Goal: Complete application form: Complete application form

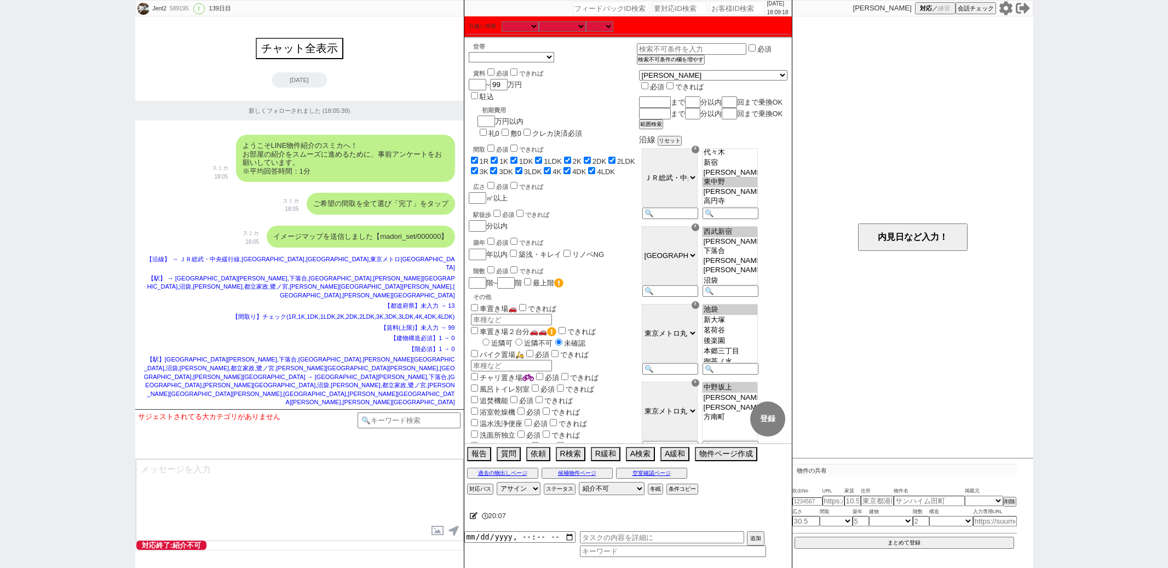
select select "836"
select select "38"
select select "[DATE]"
select select "60"
select select "[DATE]"
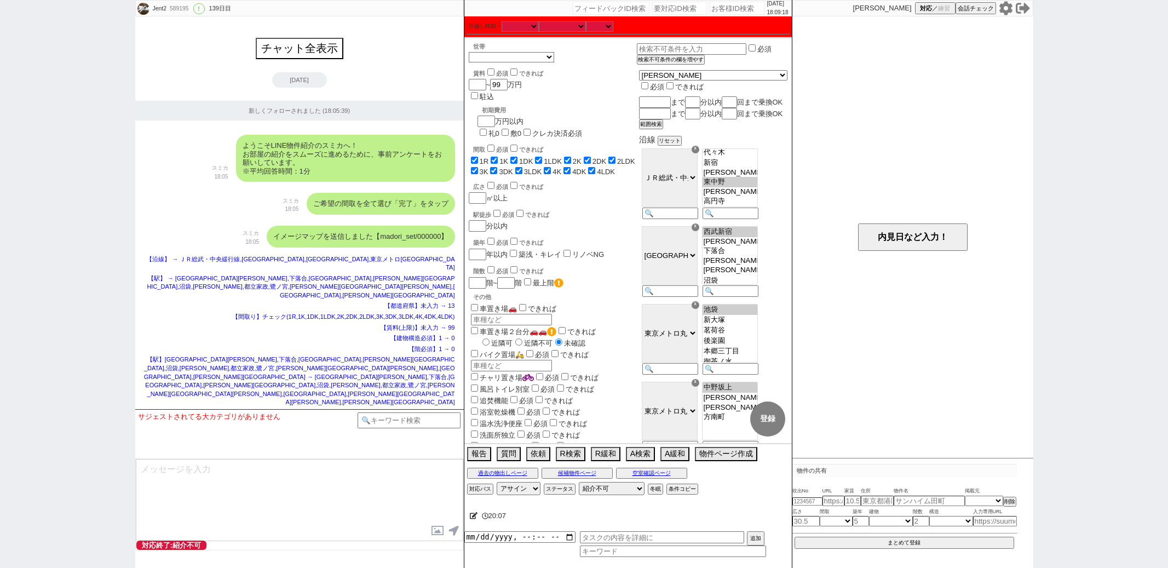
select select "61"
select select "400"
select select
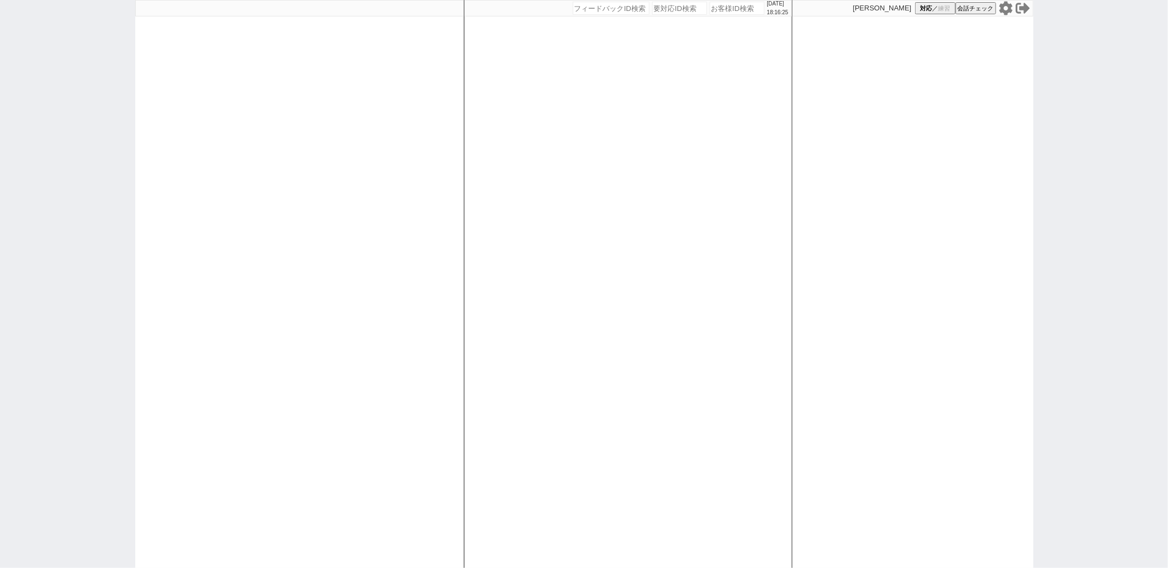
click at [715, 8] on input "number" at bounding box center [737, 8] width 55 height 13
paste input "589195"
type input "589195"
select select "400"
select select
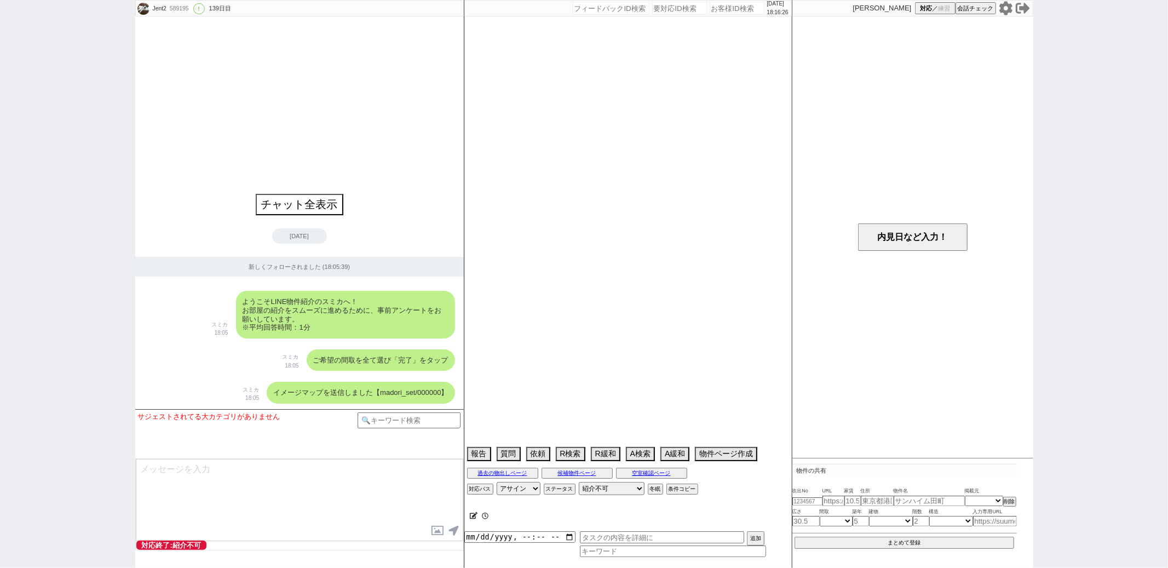
select select "836"
select select "38"
select select "[DATE]"
select select "60"
select select "[DATE]"
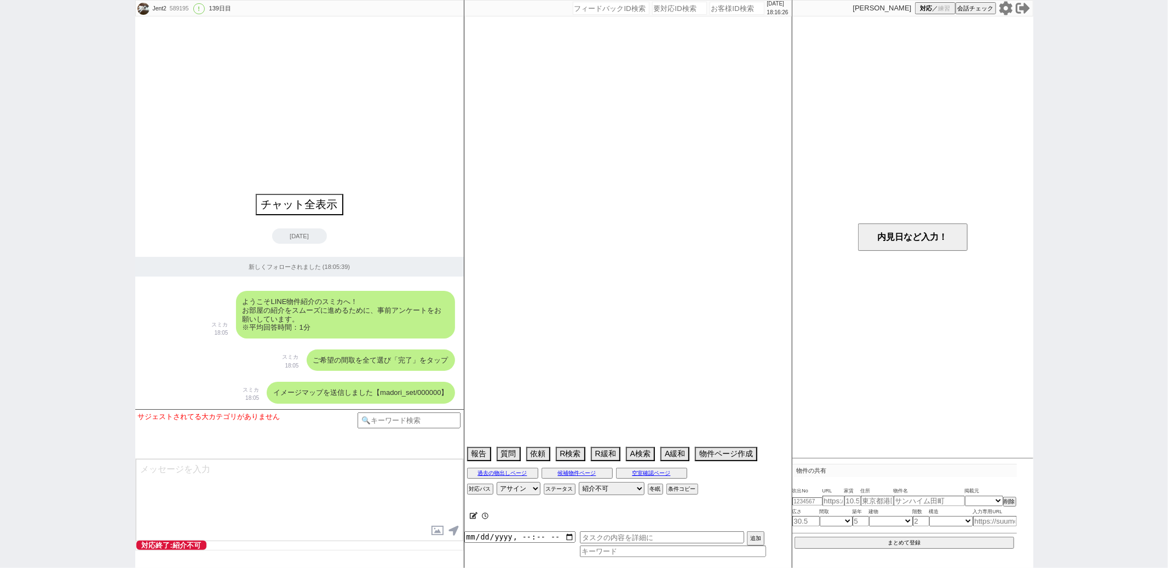
select select "61"
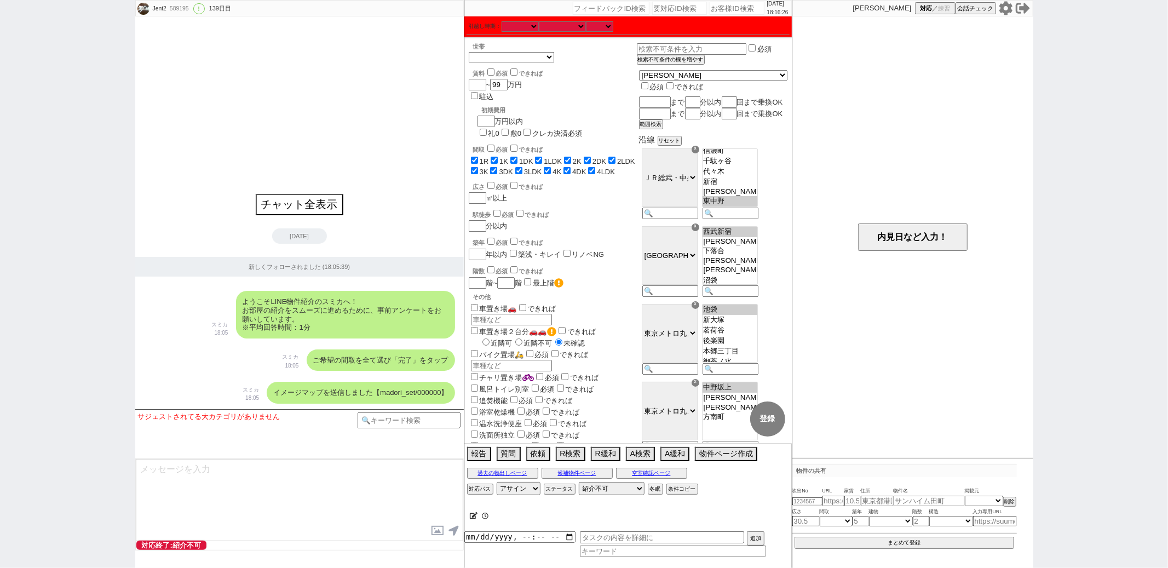
scroll to position [172, 0]
click at [736, 5] on input "number" at bounding box center [737, 8] width 55 height 13
paste input "589194"
type input "589194"
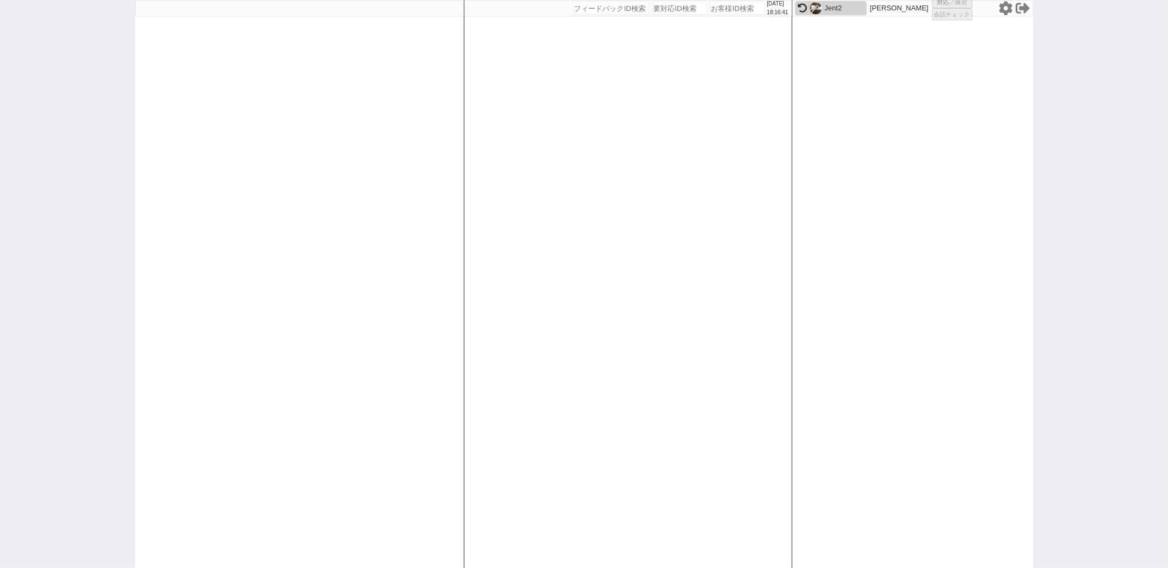
select select "400"
select select
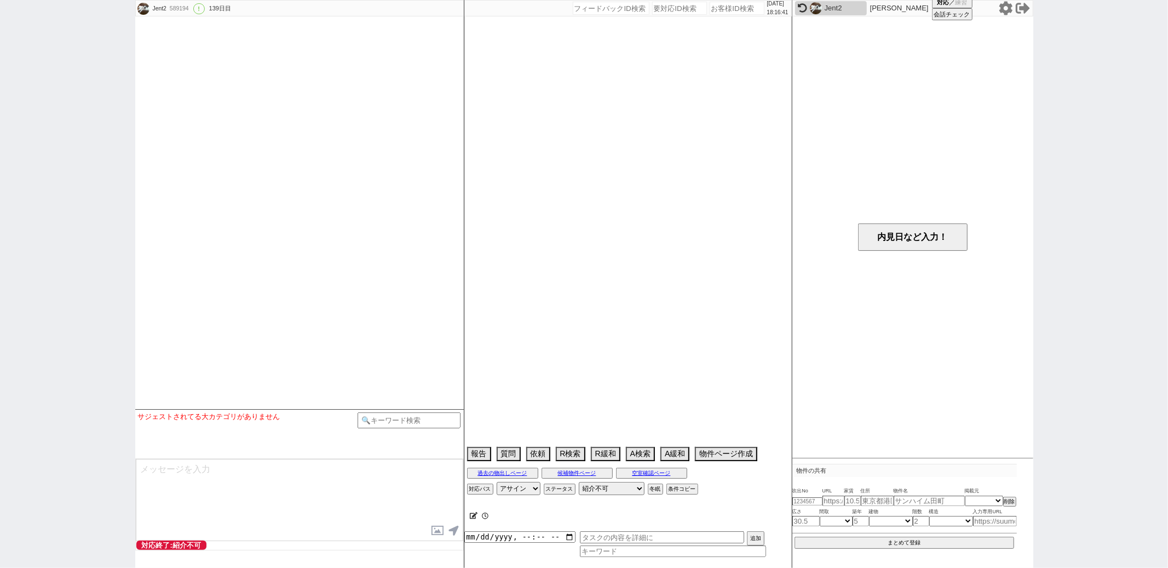
select select "14"
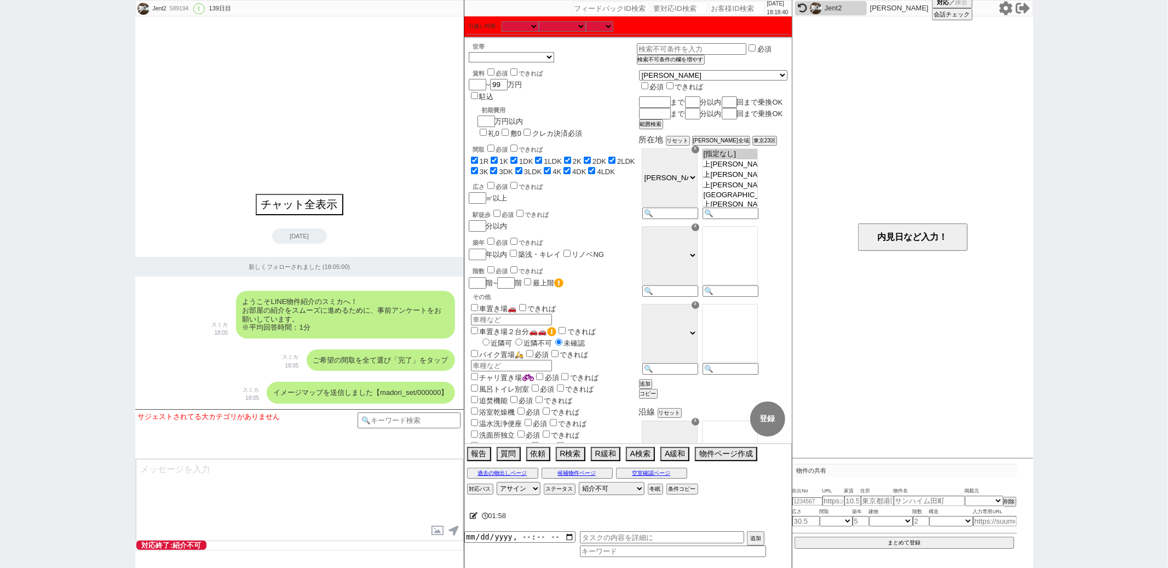
click at [699, 153] on div "☓" at bounding box center [696, 150] width 8 height 8
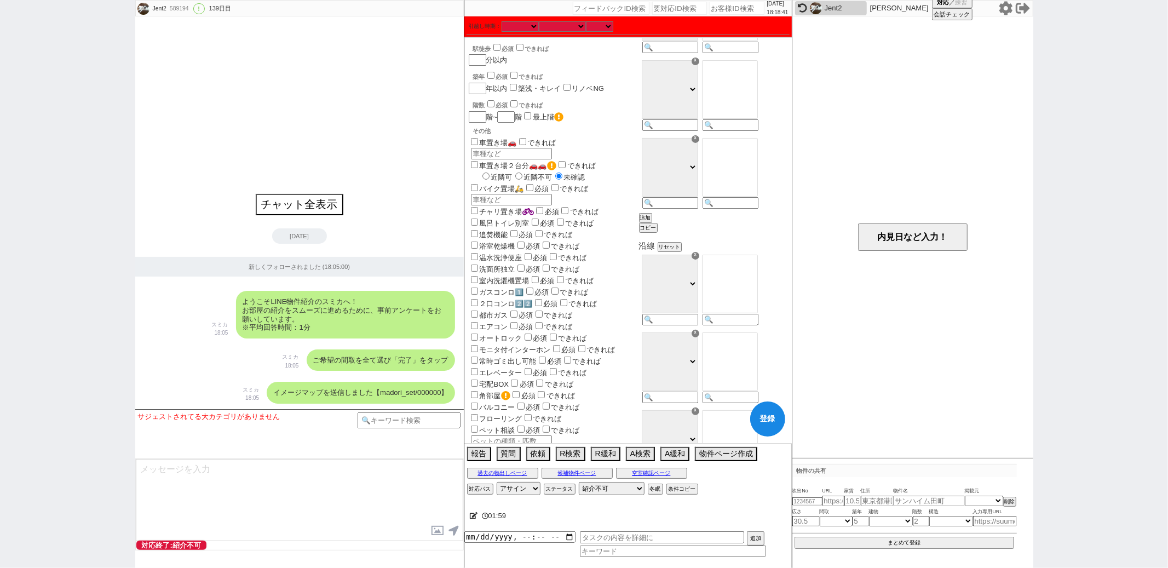
scroll to position [181, 0]
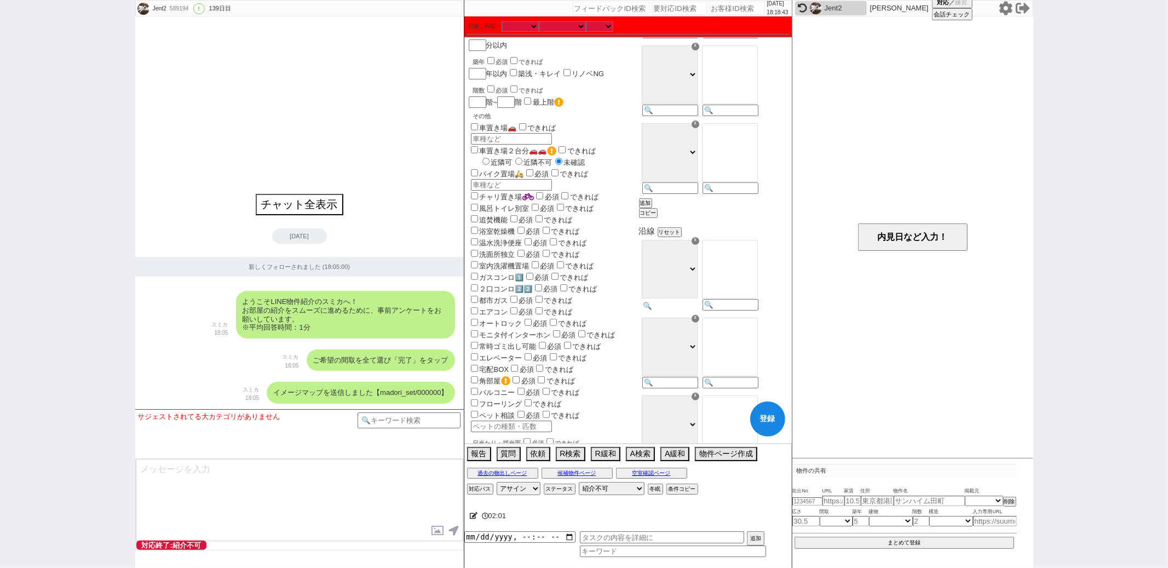
click at [692, 311] on input at bounding box center [670, 305] width 54 height 9
type input "中央"
select select "26"
drag, startPoint x: 743, startPoint y: 294, endPoint x: 742, endPoint y: 280, distance: 13.8
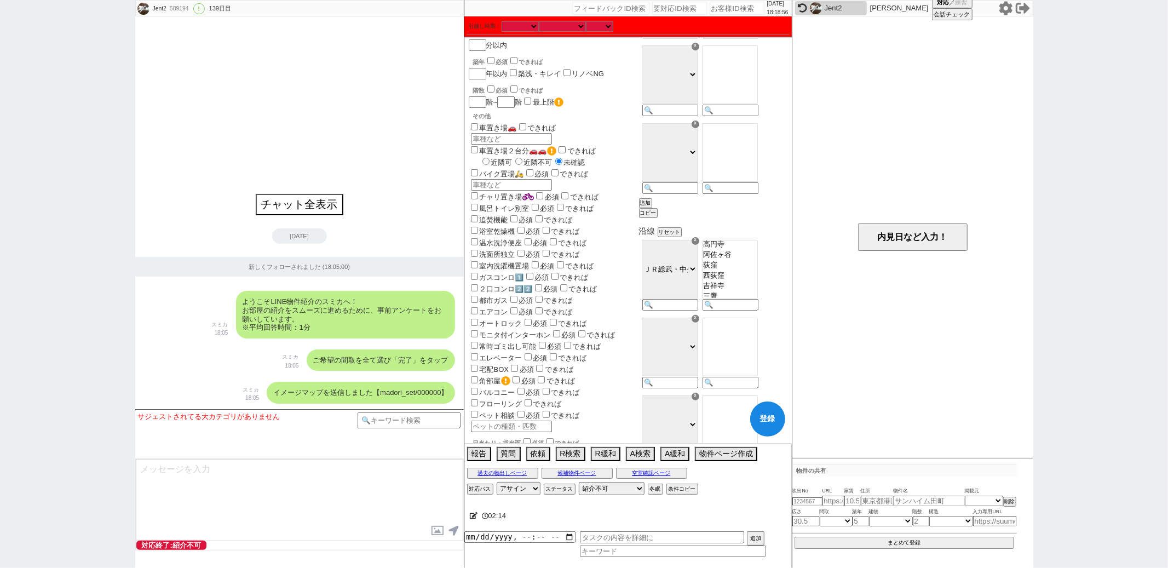
select select "836"
click at [742, 280] on select "[PERSON_NAME][GEOGRAPHIC_DATA][PERSON_NAME][PERSON_NAME] [GEOGRAPHIC_DATA][PERS…" at bounding box center [730, 269] width 56 height 59
click at [676, 388] on input at bounding box center [670, 383] width 54 height 9
type input "西武"
select select "38"
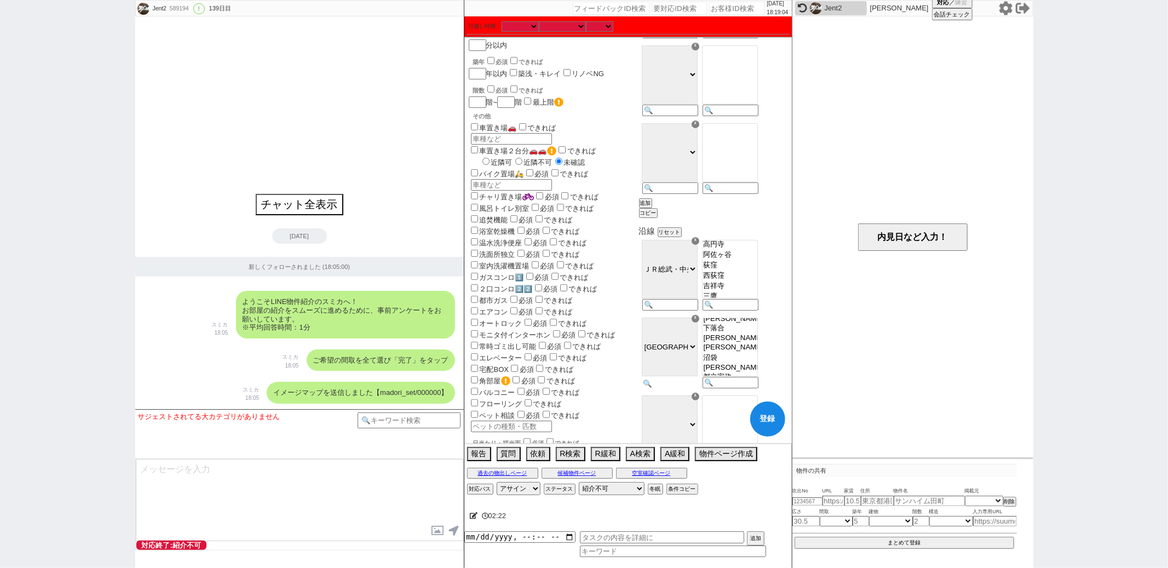
scroll to position [12, 0]
click at [755, 345] on option "下落合" at bounding box center [730, 340] width 55 height 9
select select "[DATE]"
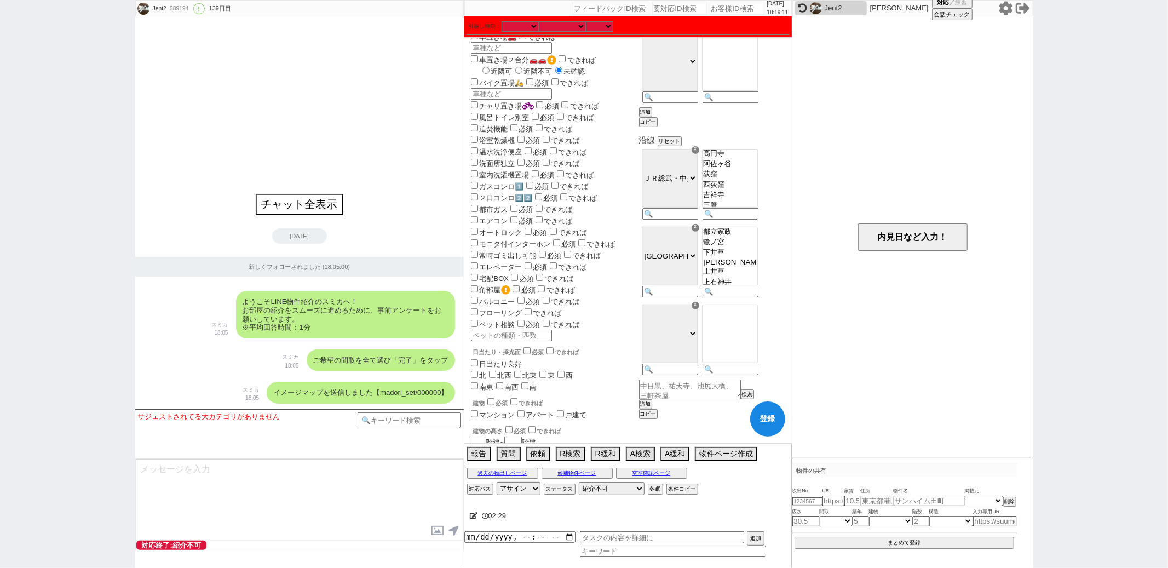
scroll to position [278, 0]
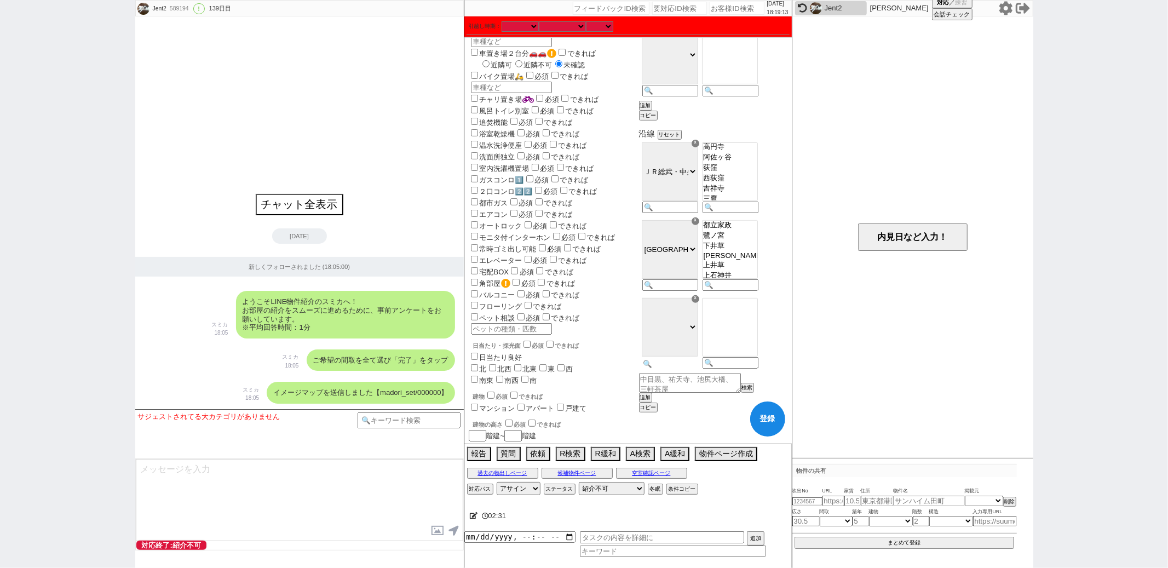
click at [693, 369] on input at bounding box center [670, 363] width 54 height 9
type input "丸"
select select "60"
select select "[DATE]"
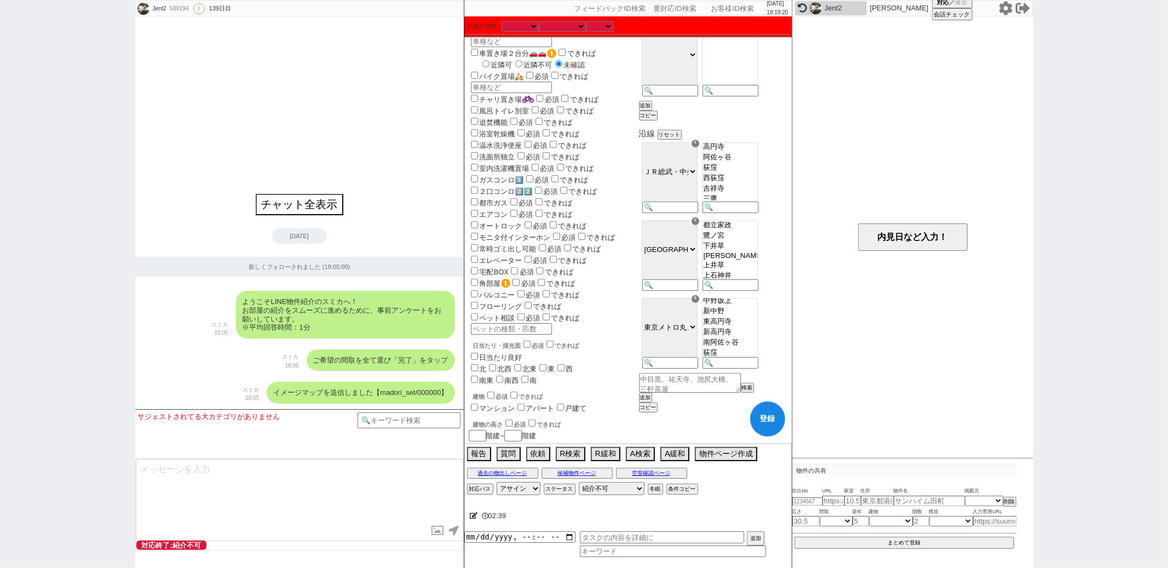
click at [740, 317] on option "中野坂上" at bounding box center [730, 311] width 55 height 10
click at [650, 402] on button "追加" at bounding box center [644, 398] width 11 height 8
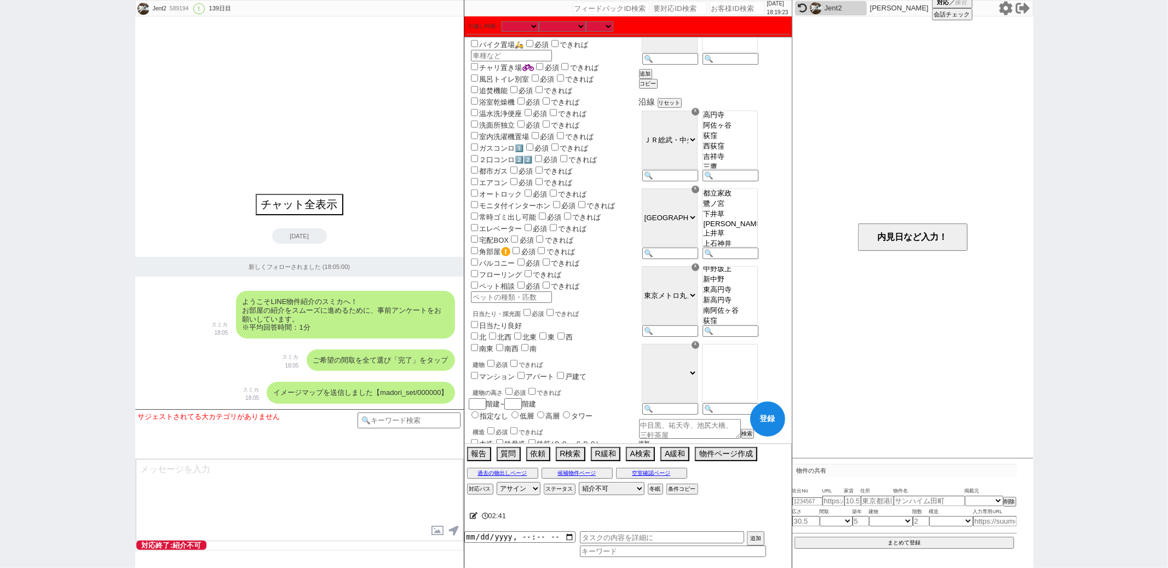
scroll to position [351, 0]
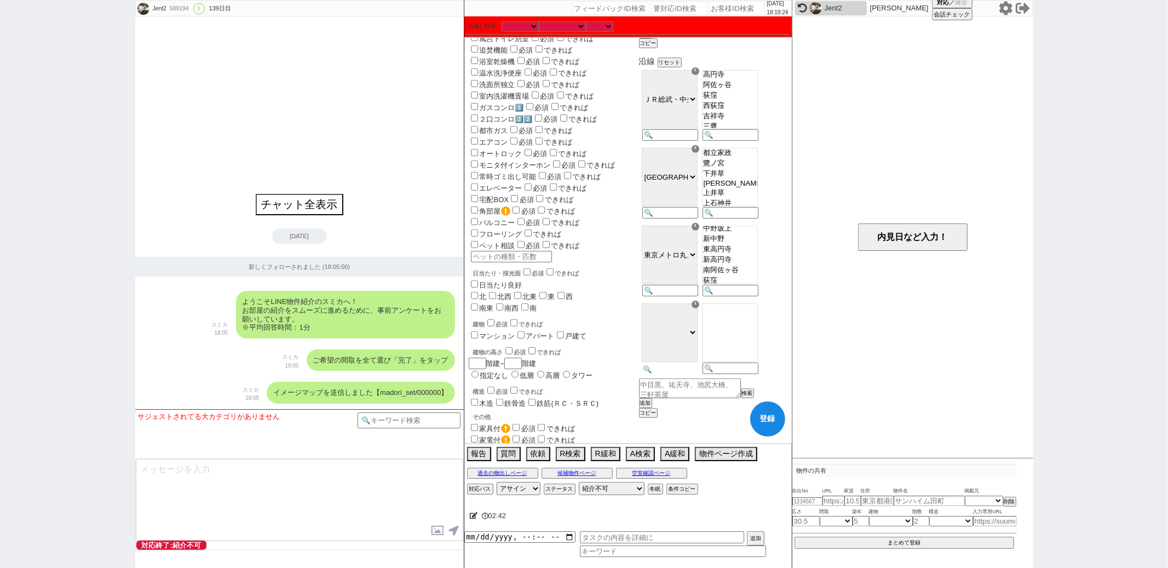
click at [693, 374] on input at bounding box center [670, 369] width 54 height 9
type input "丸"
select select "60"
click at [698, 357] on select "ＪＲ総武・中央緩行線 [GEOGRAPHIC_DATA] 小田急[PERSON_NAME][GEOGRAPHIC_DATA] ＪＲ京浜東北・[PERSON_N…" at bounding box center [670, 332] width 56 height 59
select select "61"
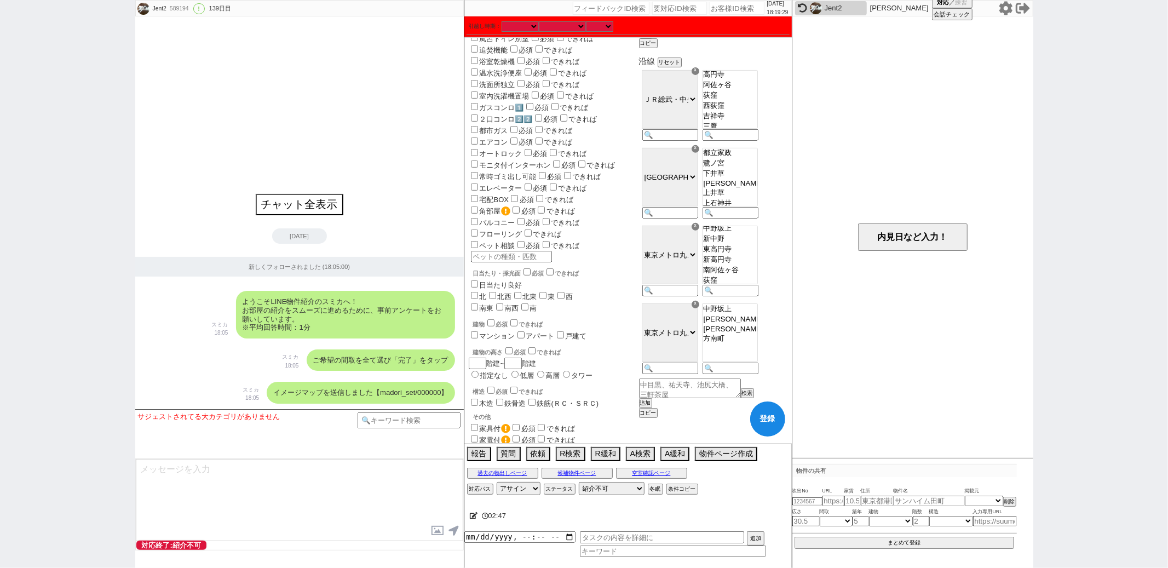
click at [758, 325] on option "中野坂上" at bounding box center [730, 319] width 55 height 10
select select "[DATE]"
click at [758, 334] on option "[PERSON_NAME]新橋" at bounding box center [730, 329] width 55 height 9
click at [754, 426] on button "登録" at bounding box center [767, 419] width 35 height 35
checkbox input "true"
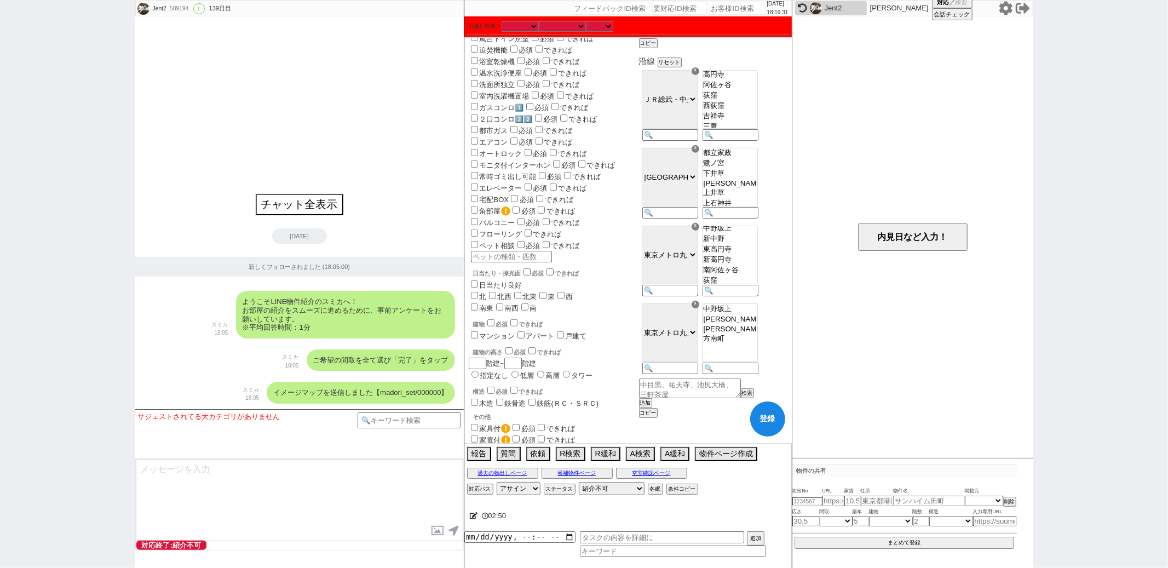
checkbox input "true"
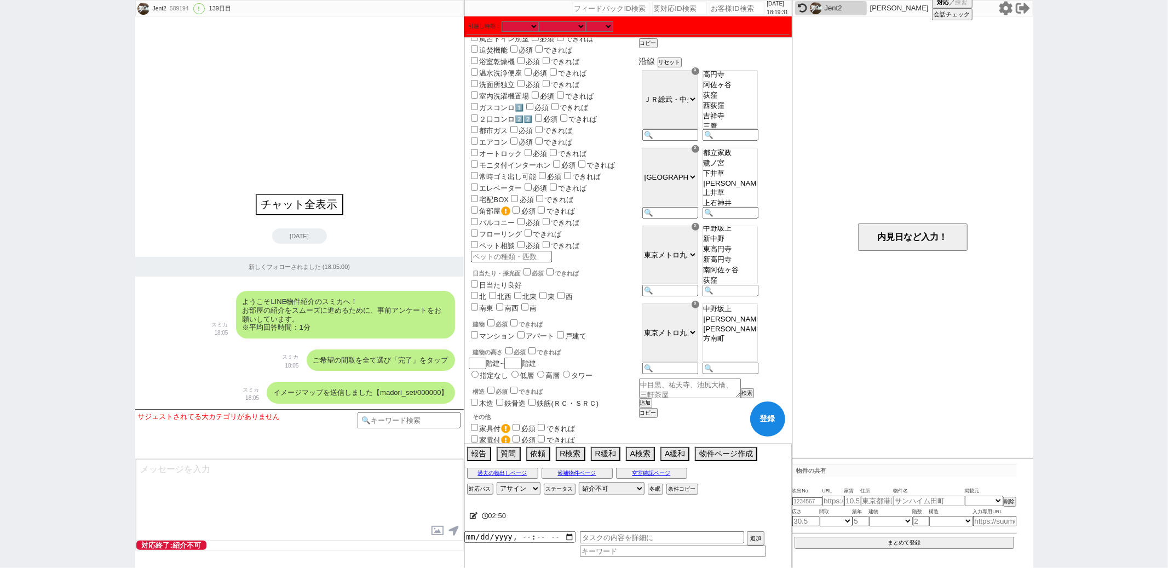
checkbox input "true"
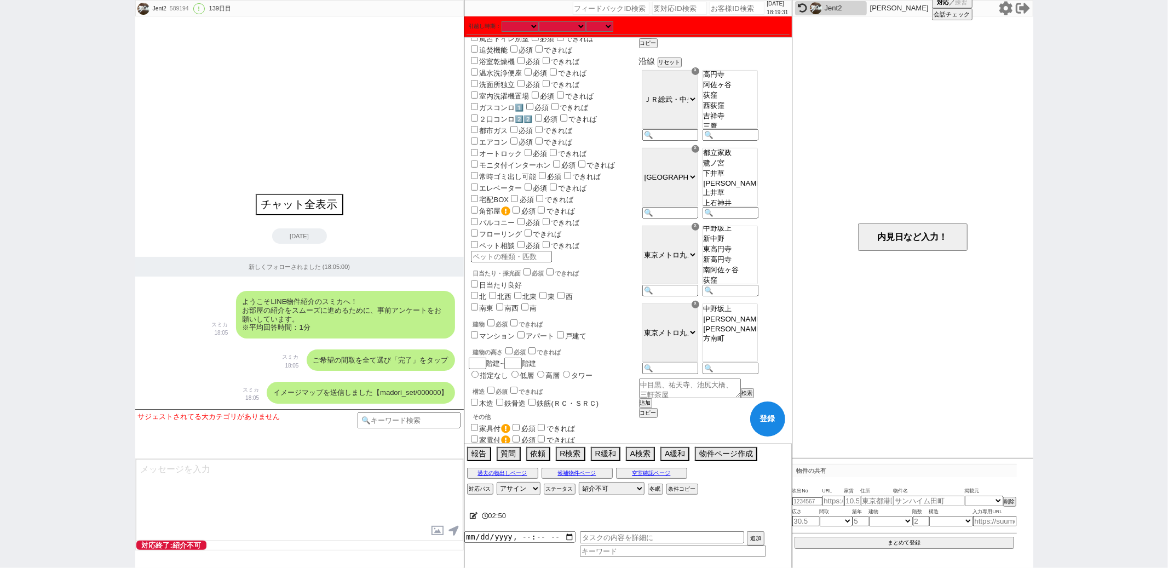
checkbox input "true"
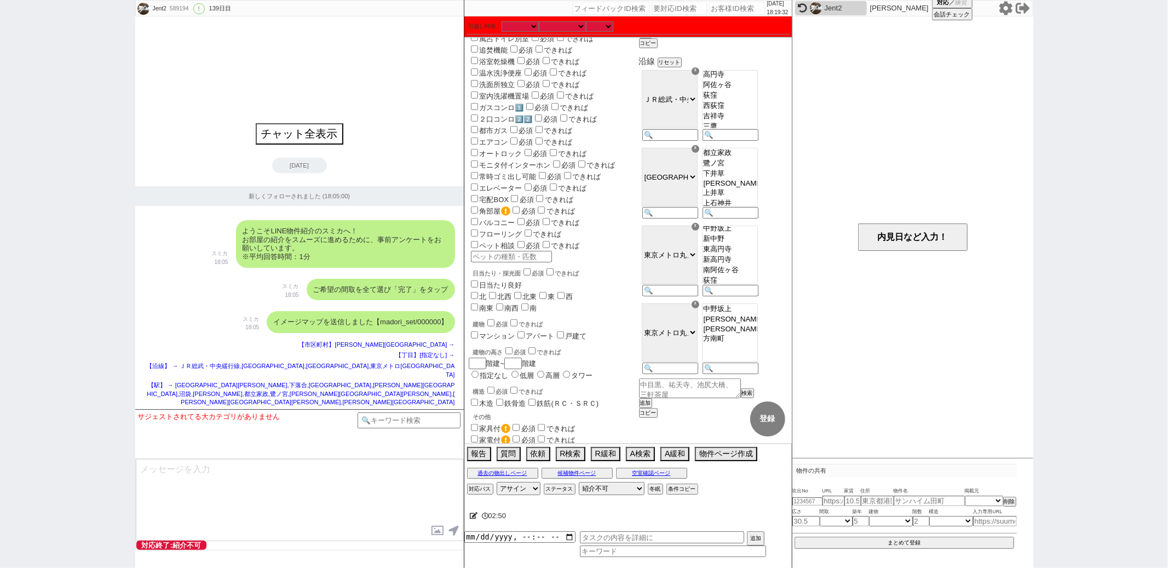
select select "836"
select select "38"
select select "[DATE]"
select select "60"
select select "[DATE]"
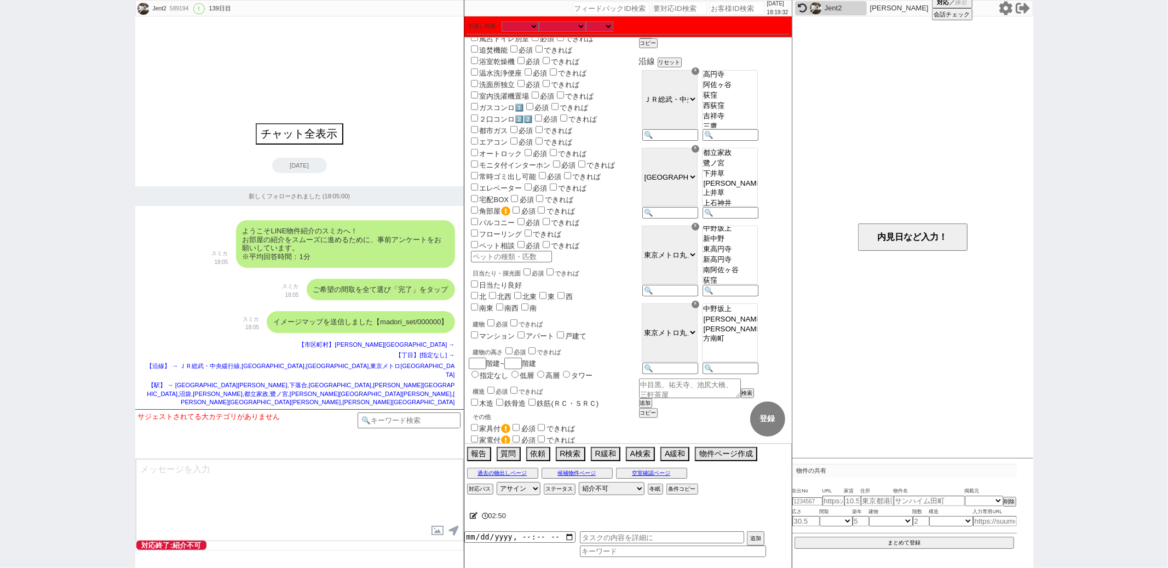
select select "61"
click at [712, 7] on input "number" at bounding box center [737, 8] width 55 height 13
paste input "589195"
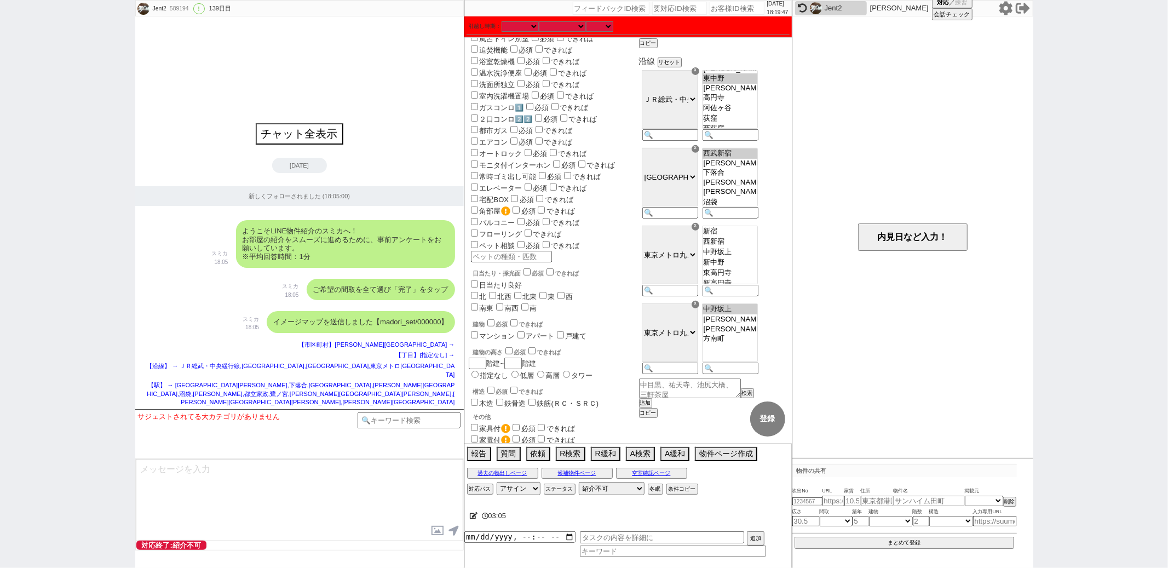
type input "589195"
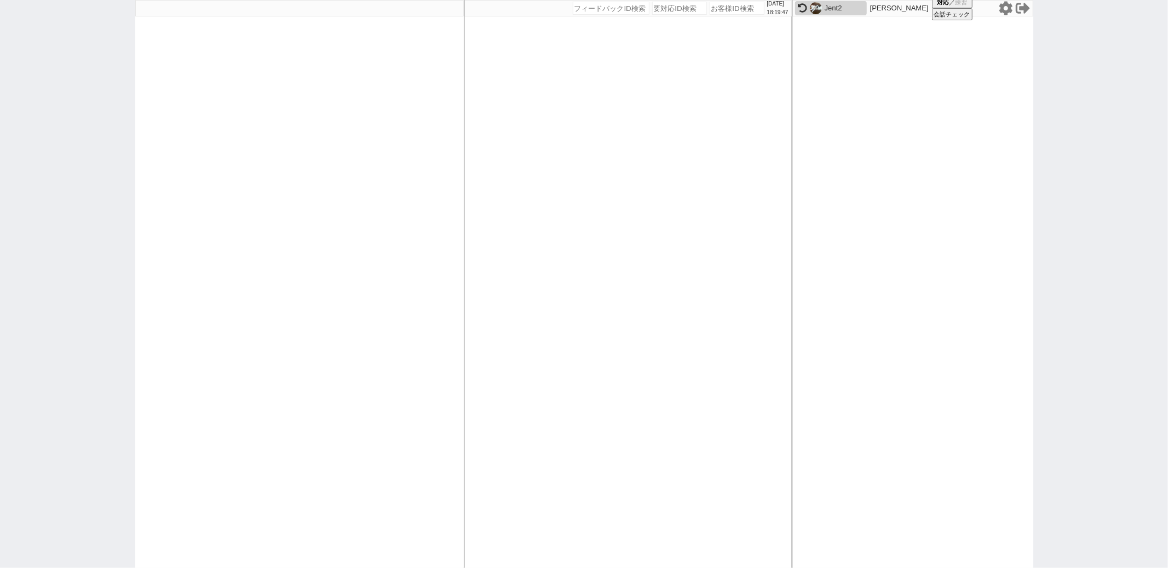
select select "400"
select select
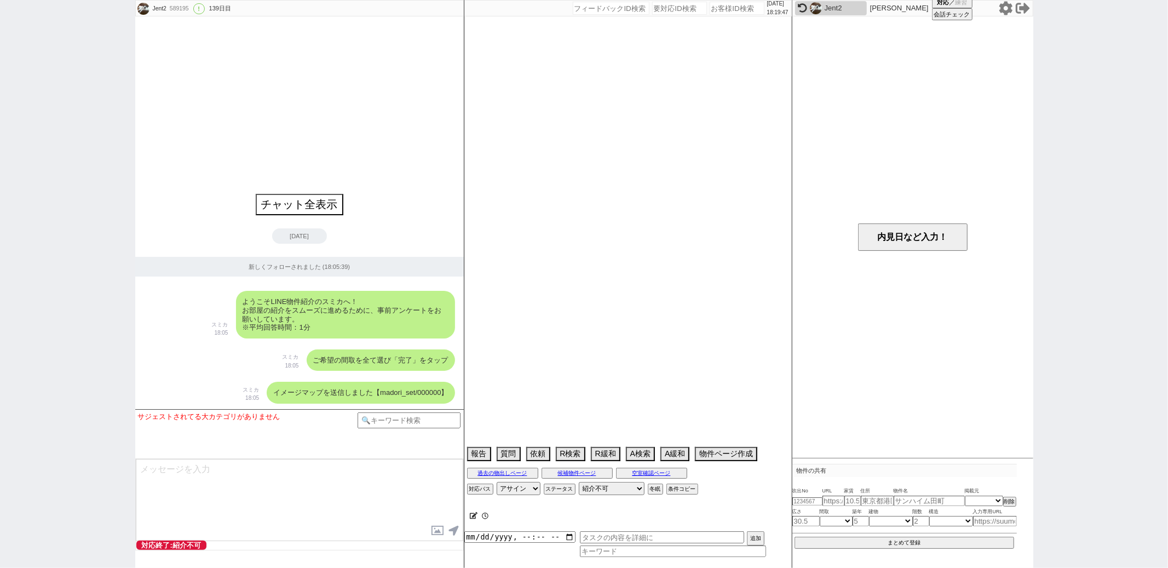
select select "836"
select select "38"
select select "[DATE]"
select select "60"
select select "[DATE]"
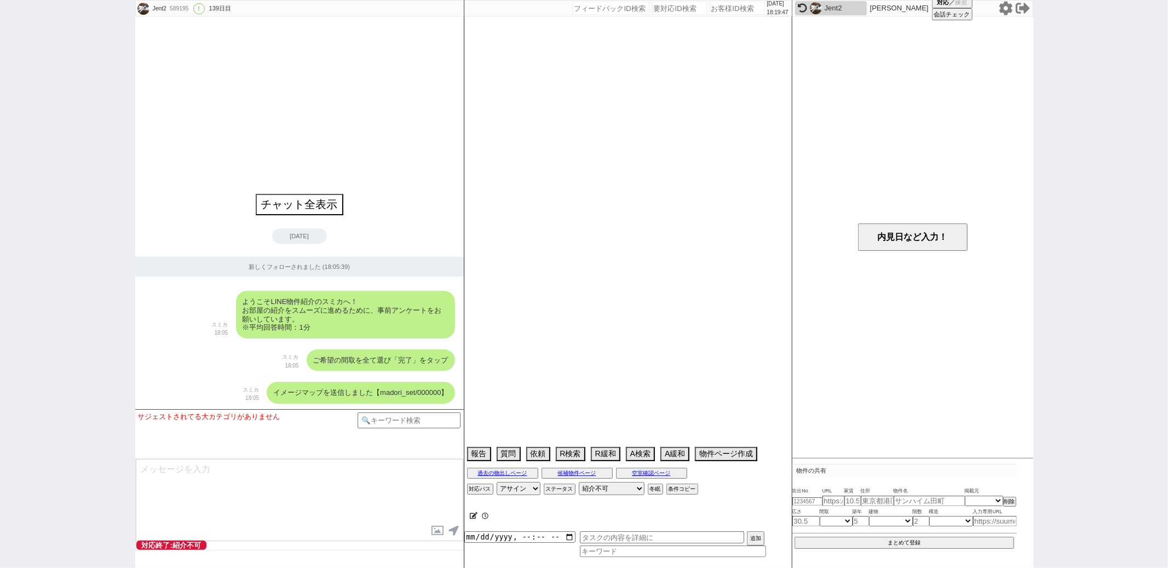
select select "61"
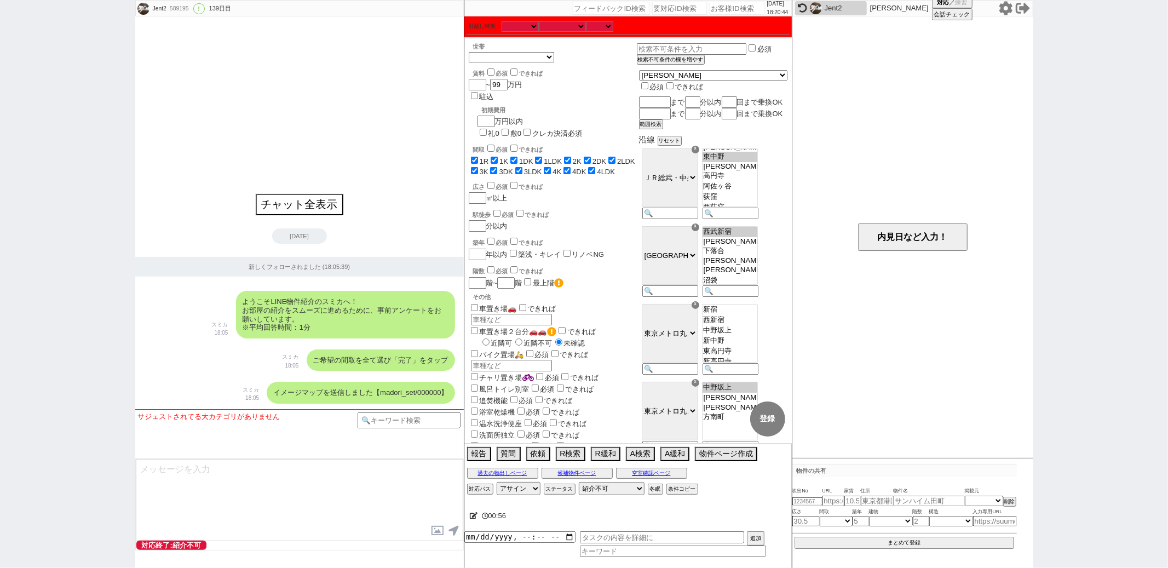
click at [472, 519] on icon at bounding box center [474, 515] width 8 height 7
click at [543, 517] on textarea at bounding box center [607, 514] width 274 height 22
type textarea "n"
checkbox input "true"
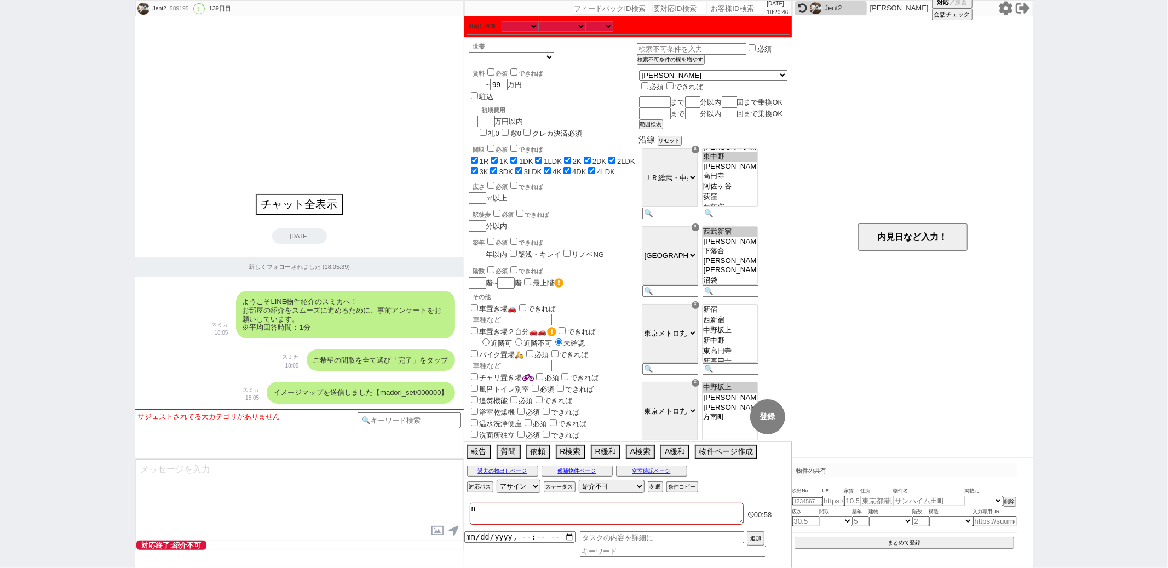
checkbox input "true"
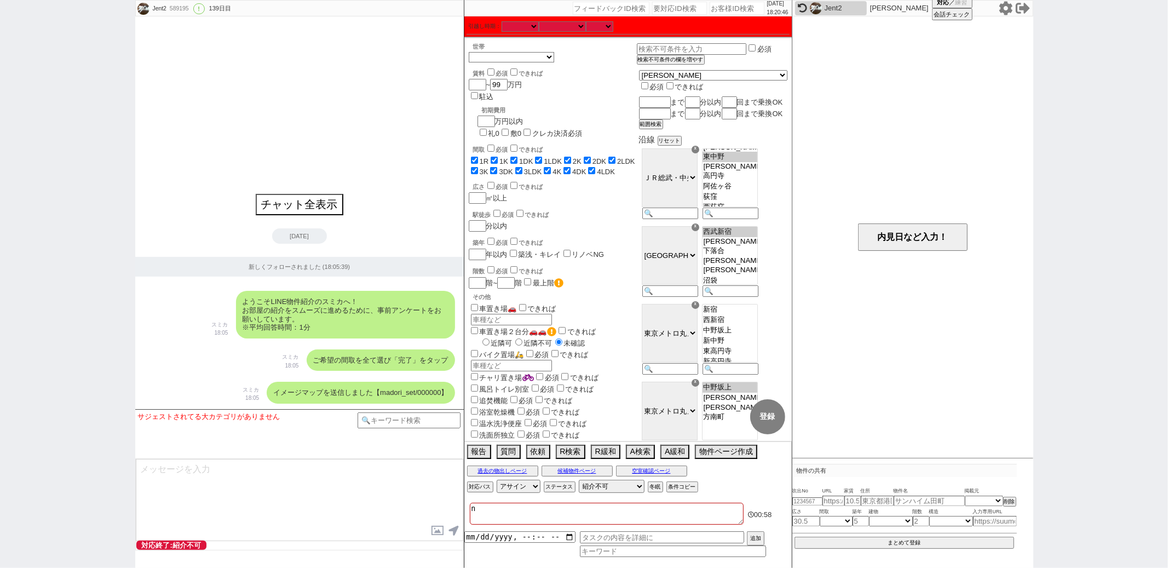
checkbox input "true"
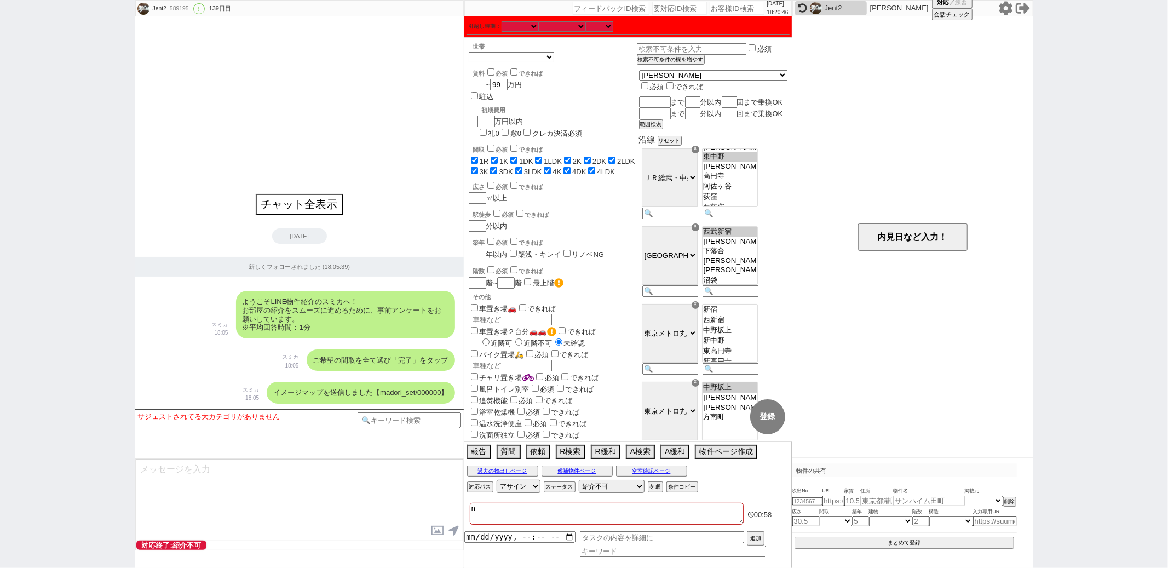
checkbox input "true"
type textarea "ね"
checkbox input "true"
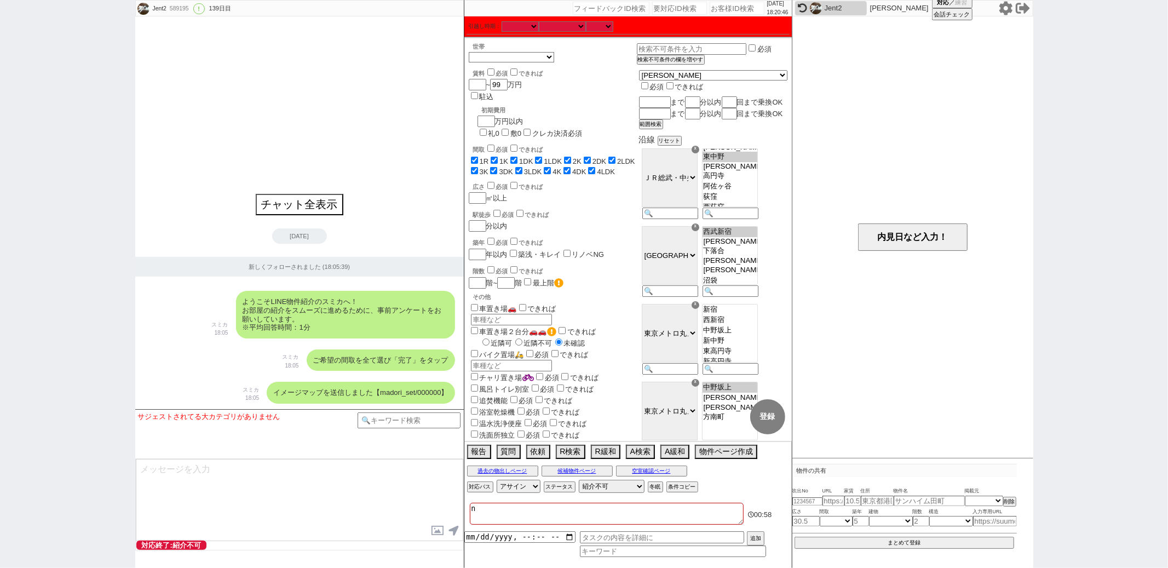
checkbox input "true"
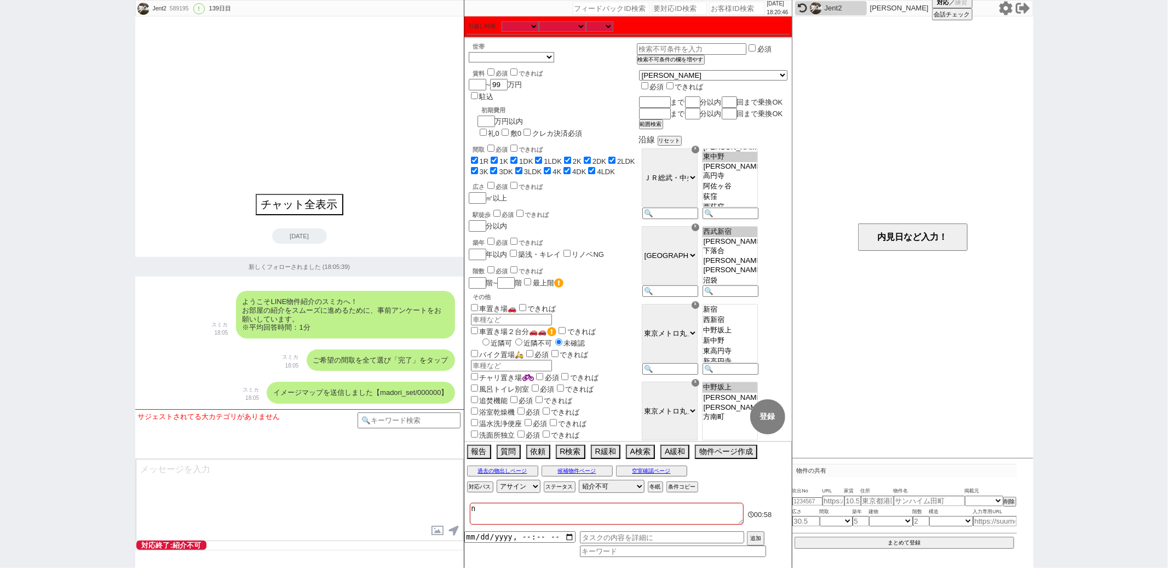
checkbox input "true"
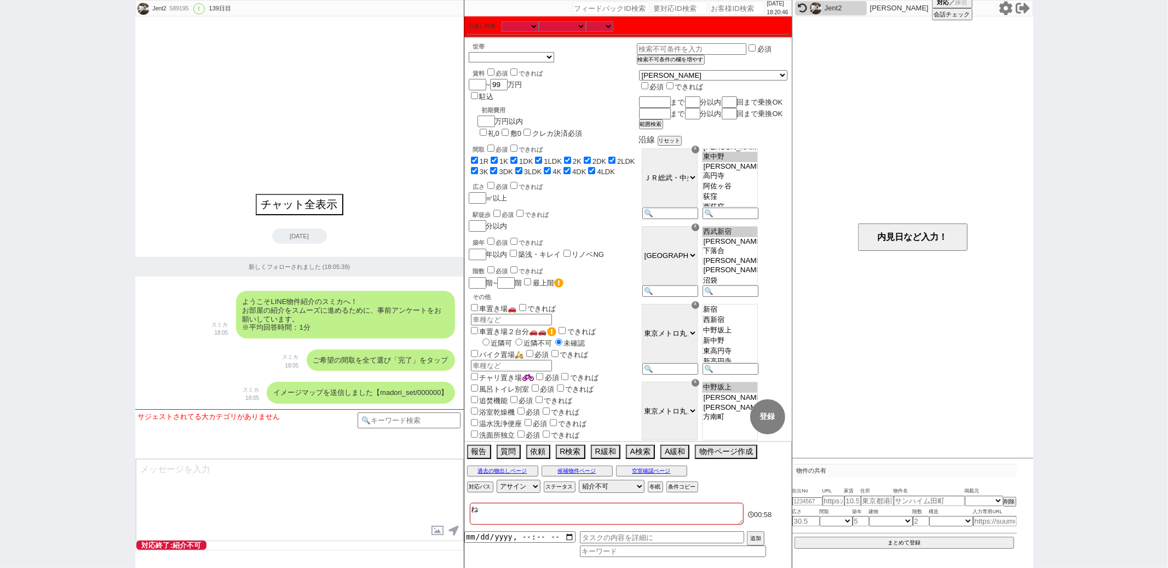
type textarea "ねr"
checkbox input "true"
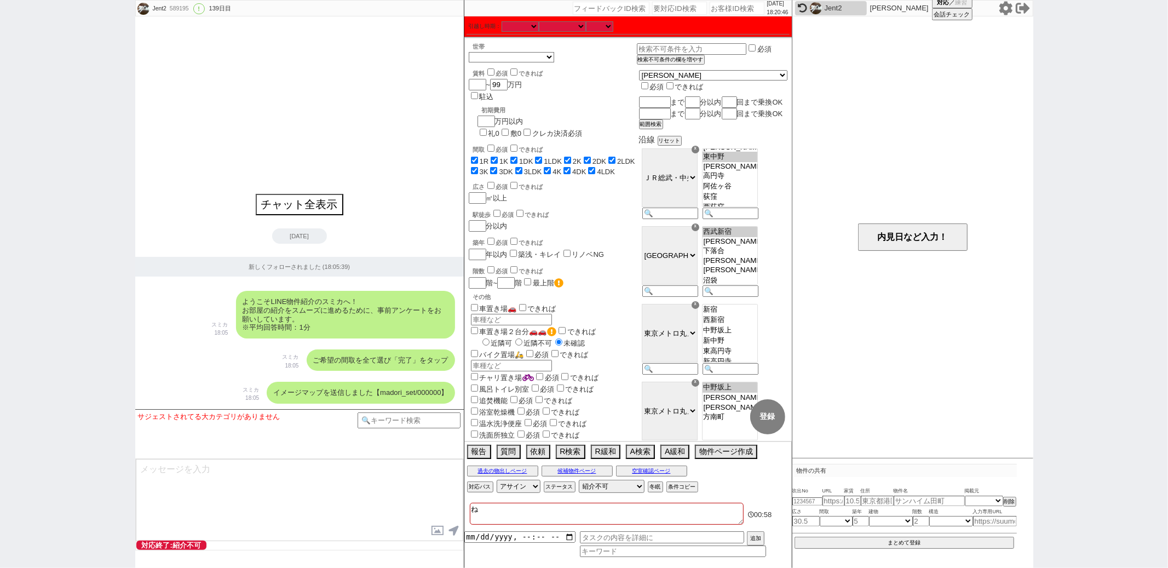
checkbox input "true"
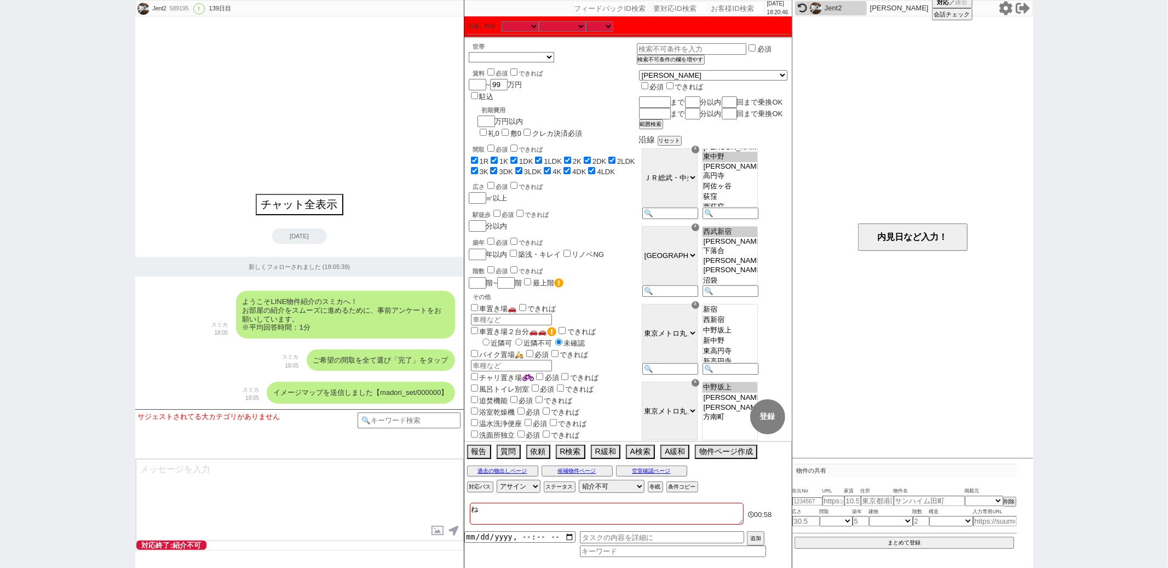
checkbox input "true"
type textarea "ねり"
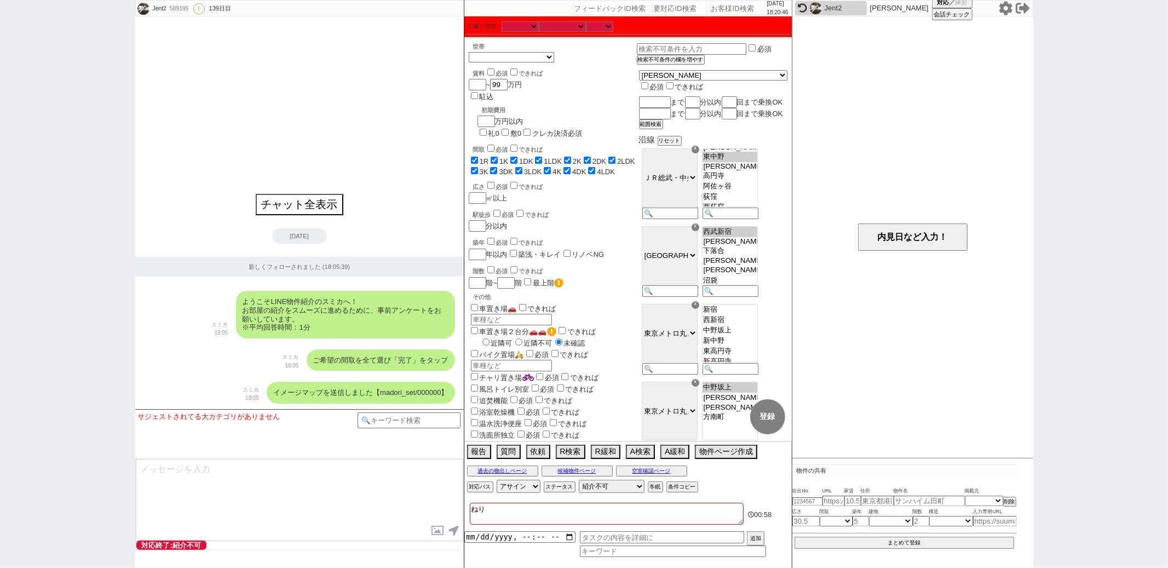
checkbox input "true"
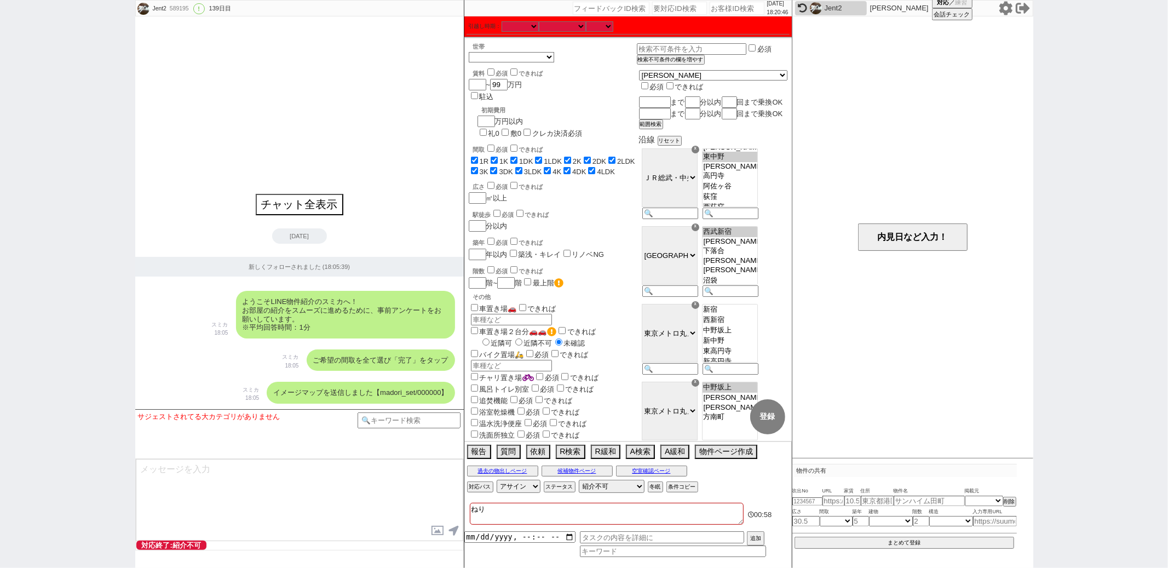
checkbox input "true"
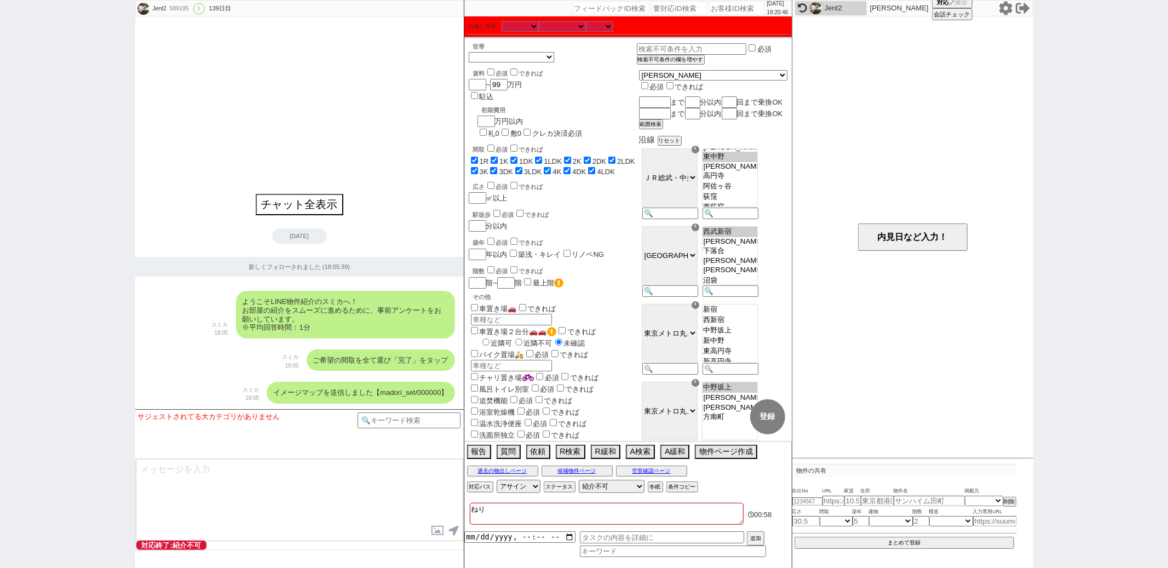
checkbox input "true"
type textarea "ねりm"
checkbox input "true"
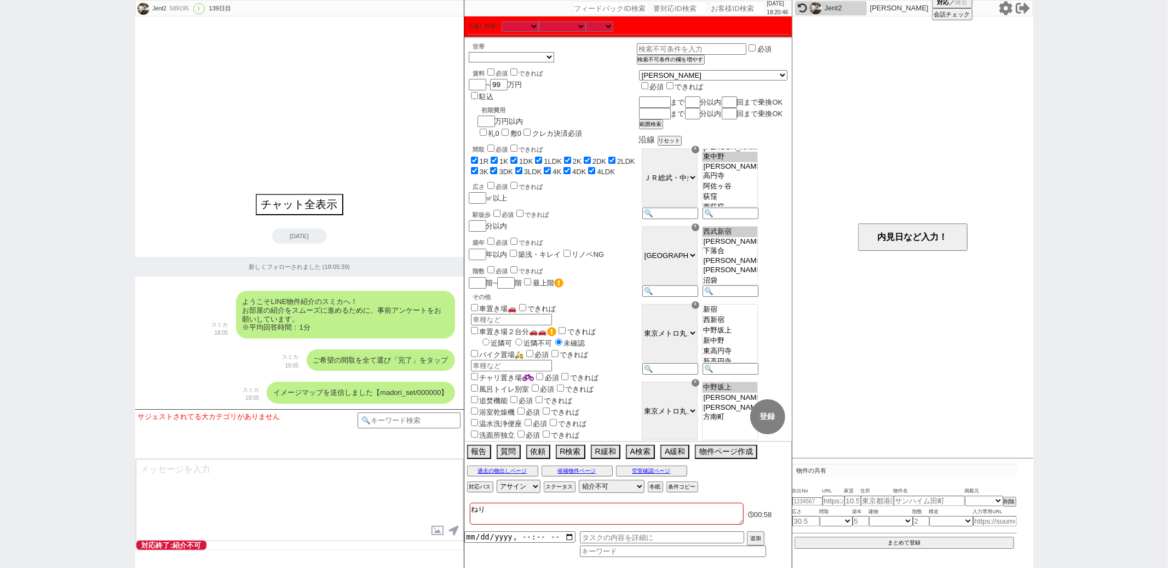
checkbox input "true"
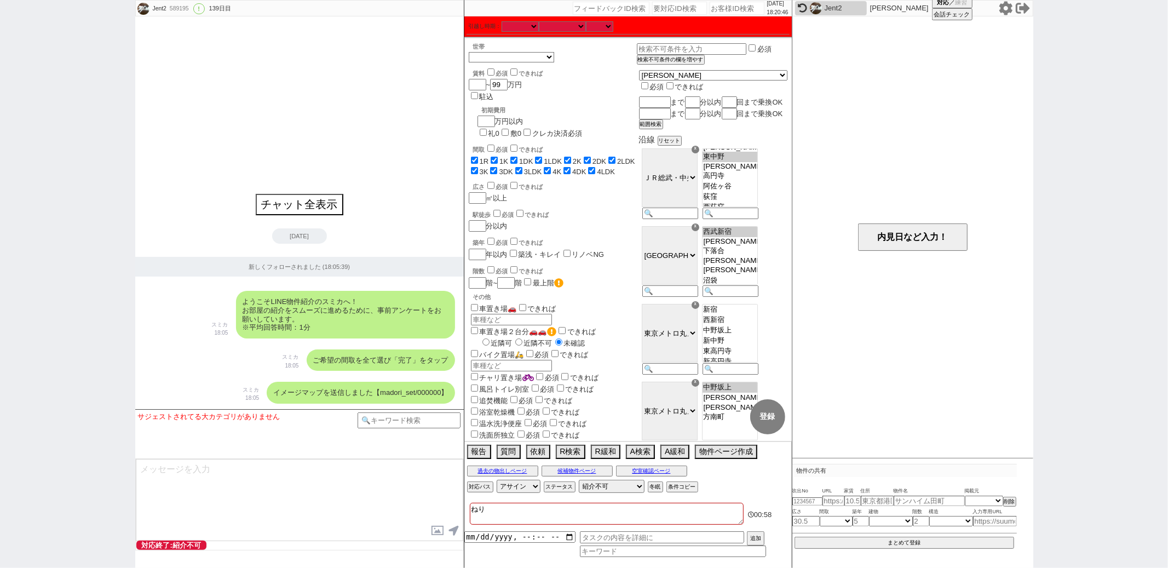
checkbox input "true"
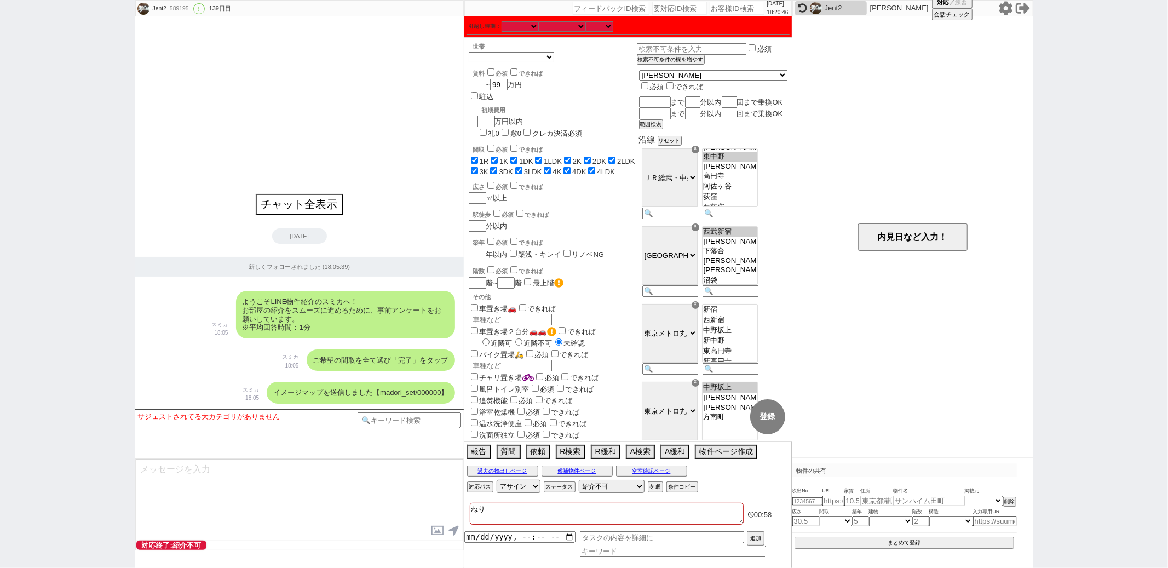
checkbox input "true"
type textarea "ねりま"
checkbox input "true"
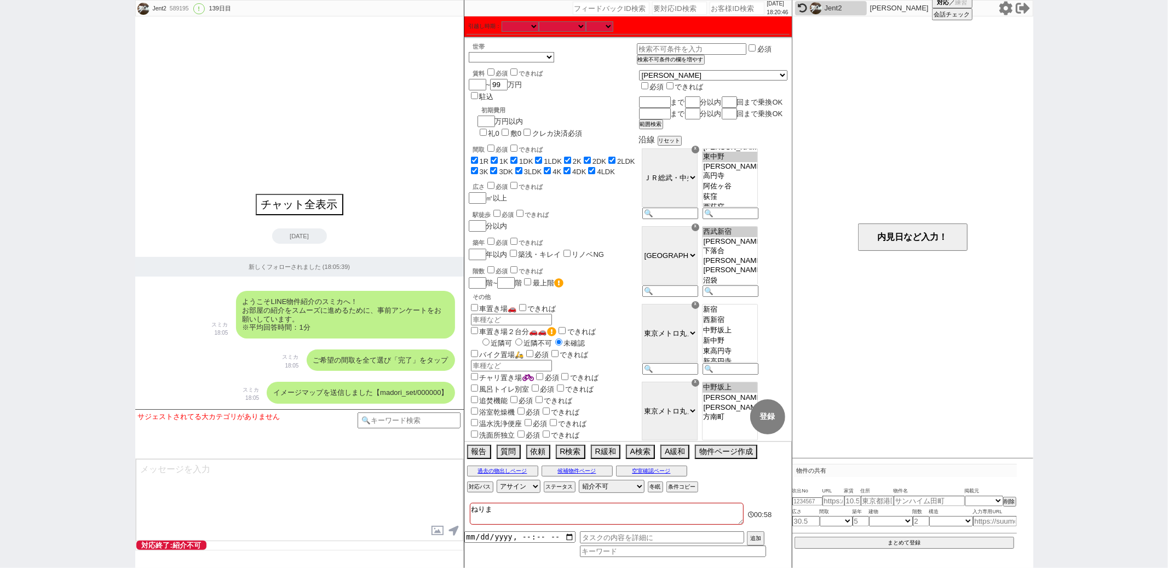
checkbox input "true"
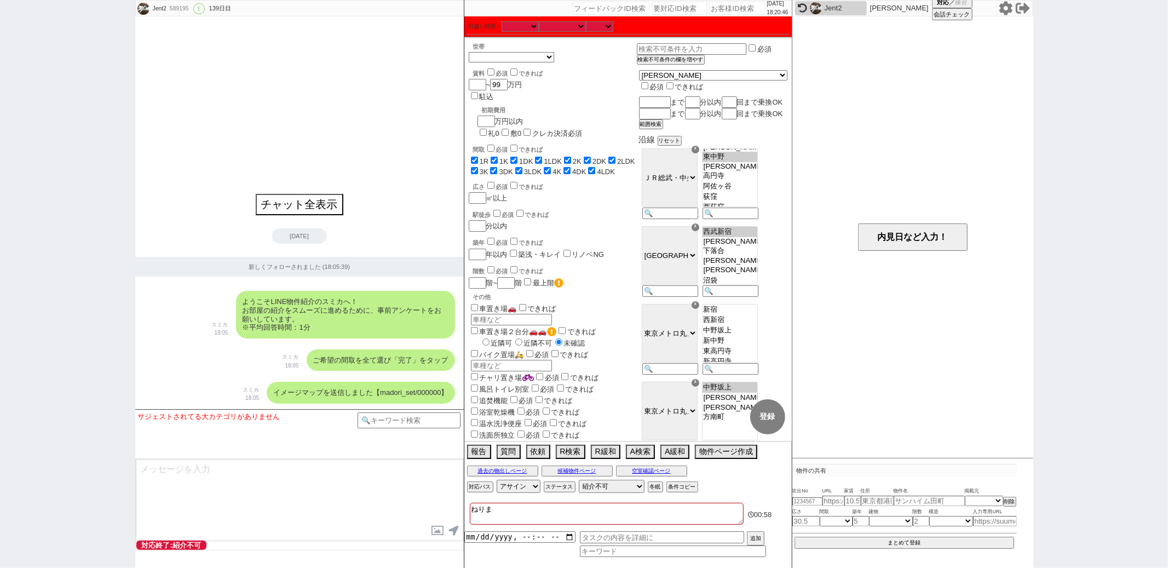
checkbox input "true"
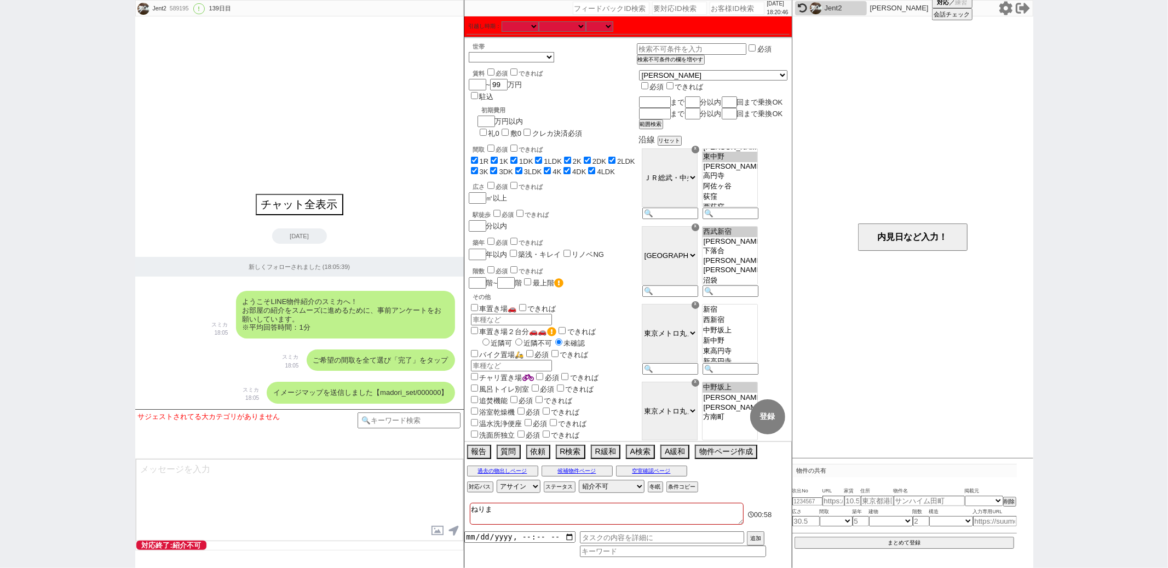
checkbox input "true"
type textarea "練馬"
checkbox input "true"
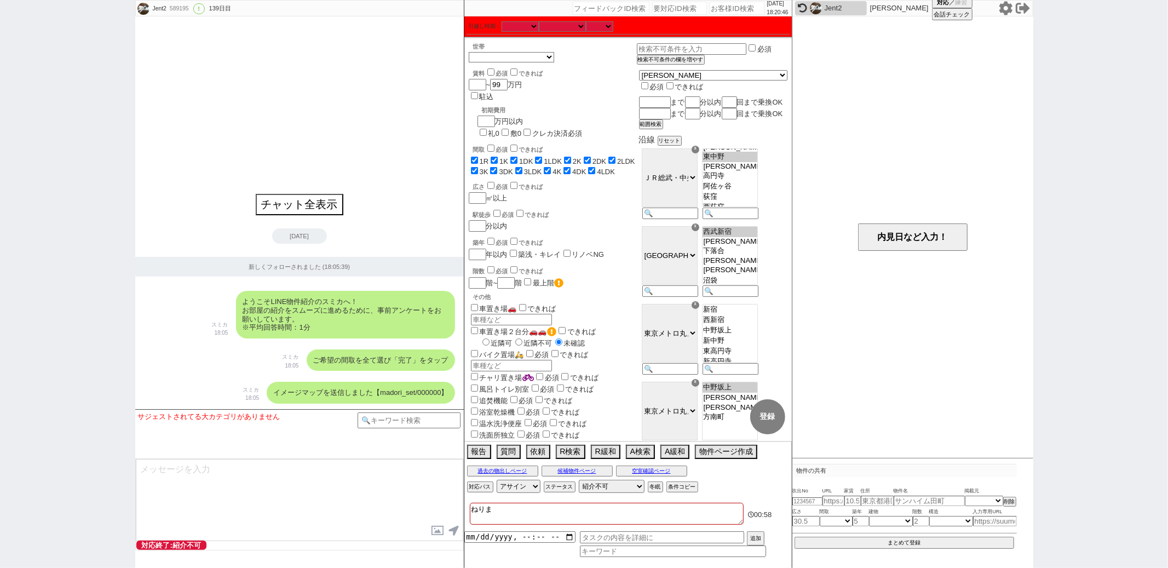
checkbox input "true"
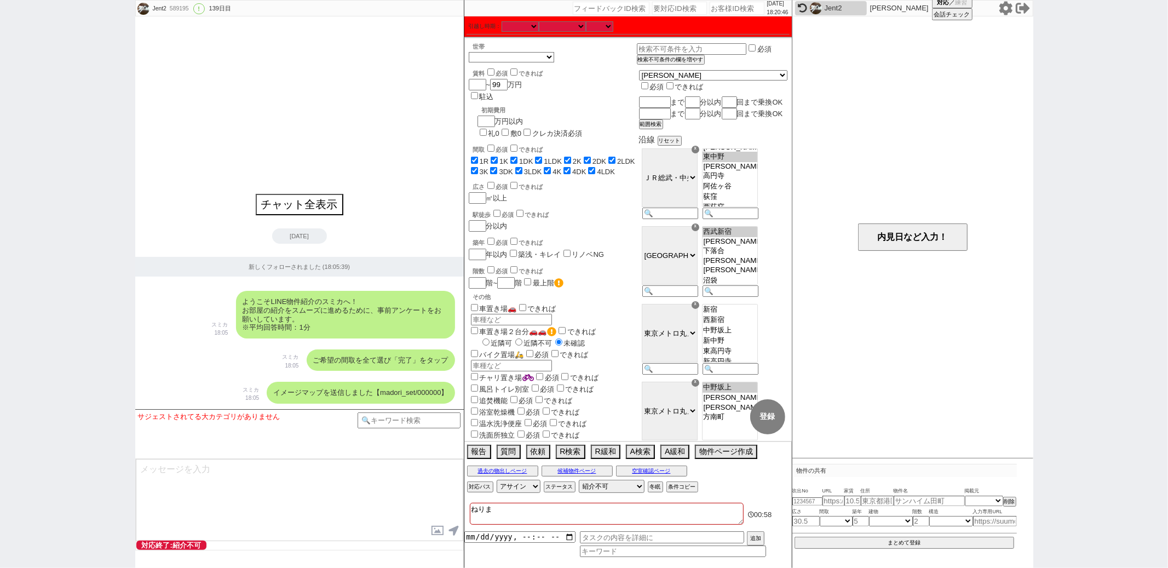
checkbox input "true"
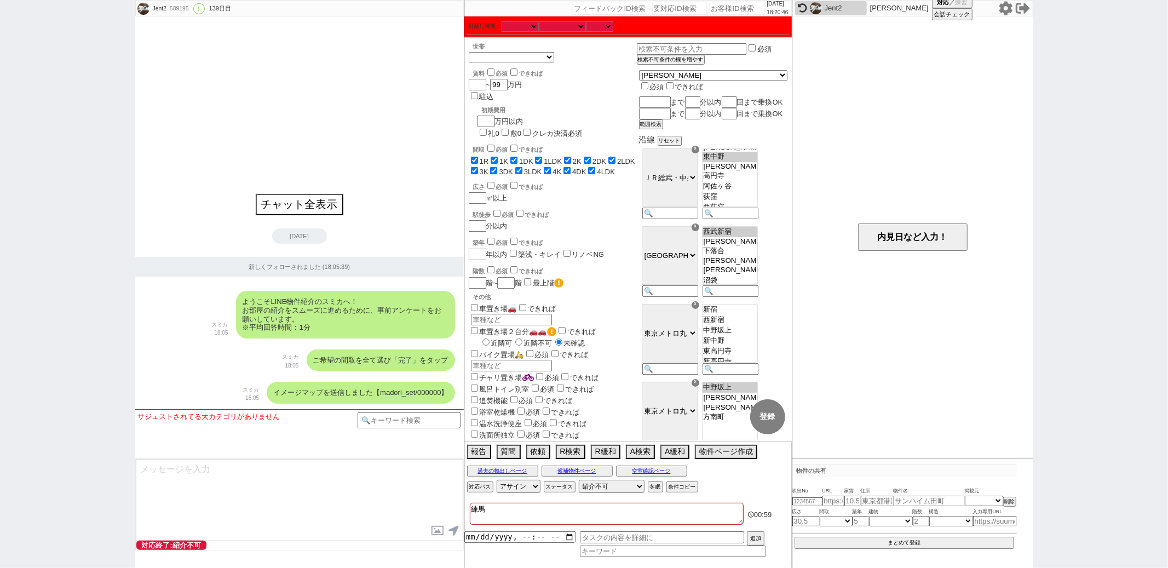
type textarea "練馬t"
checkbox input "true"
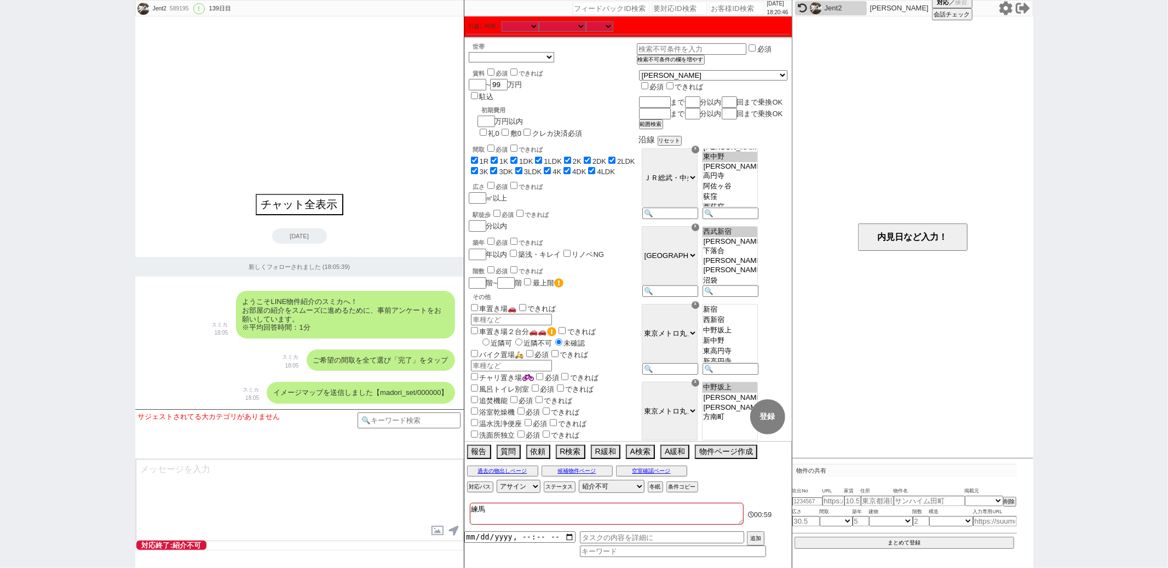
checkbox input "true"
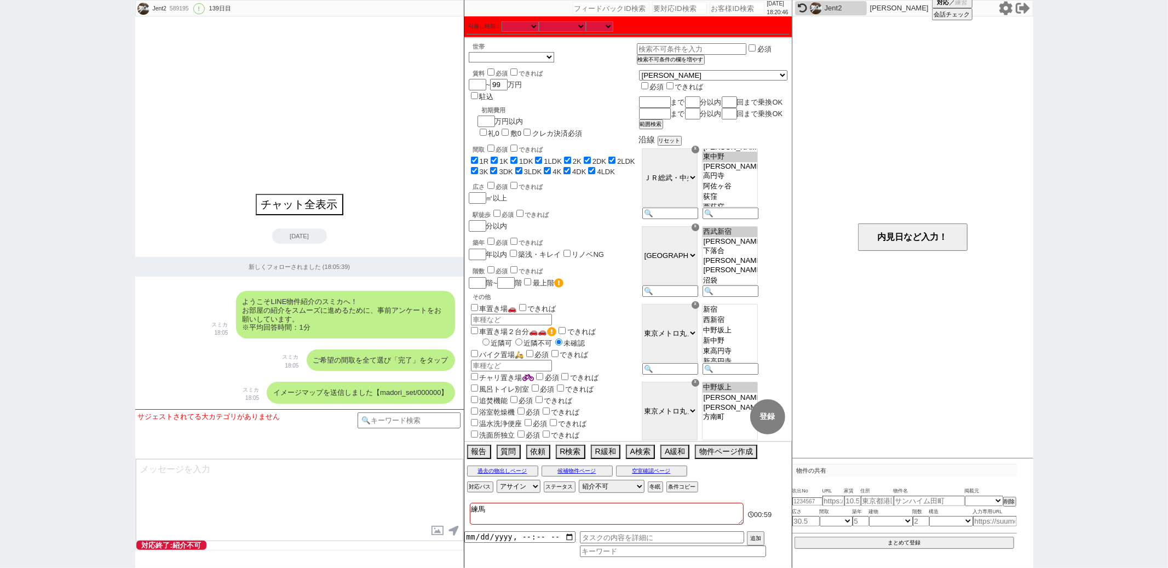
checkbox input "true"
type textarea "練馬て"
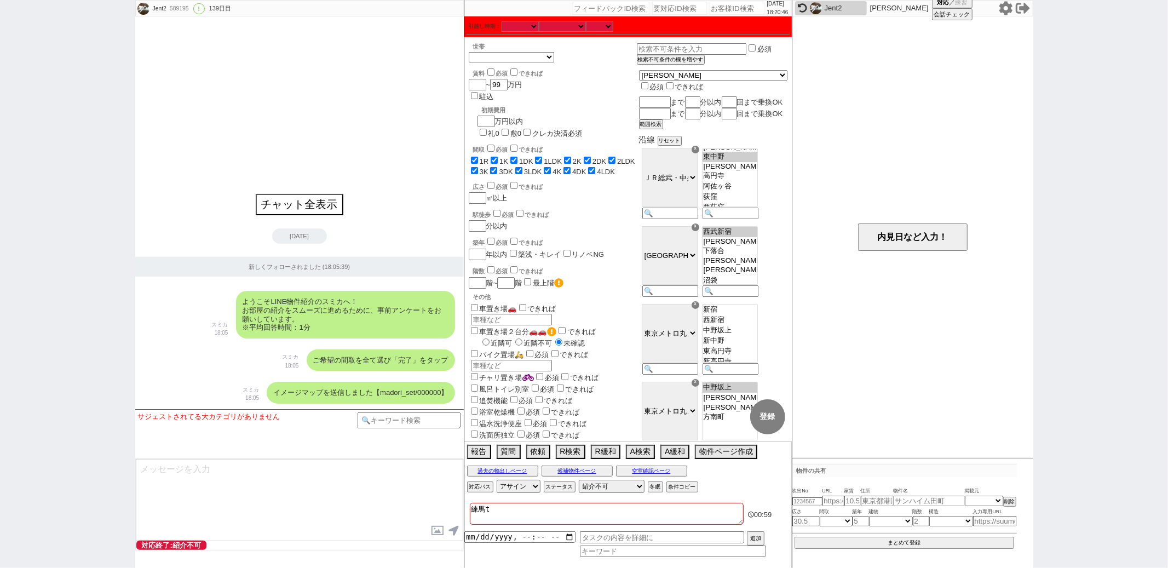
checkbox input "true"
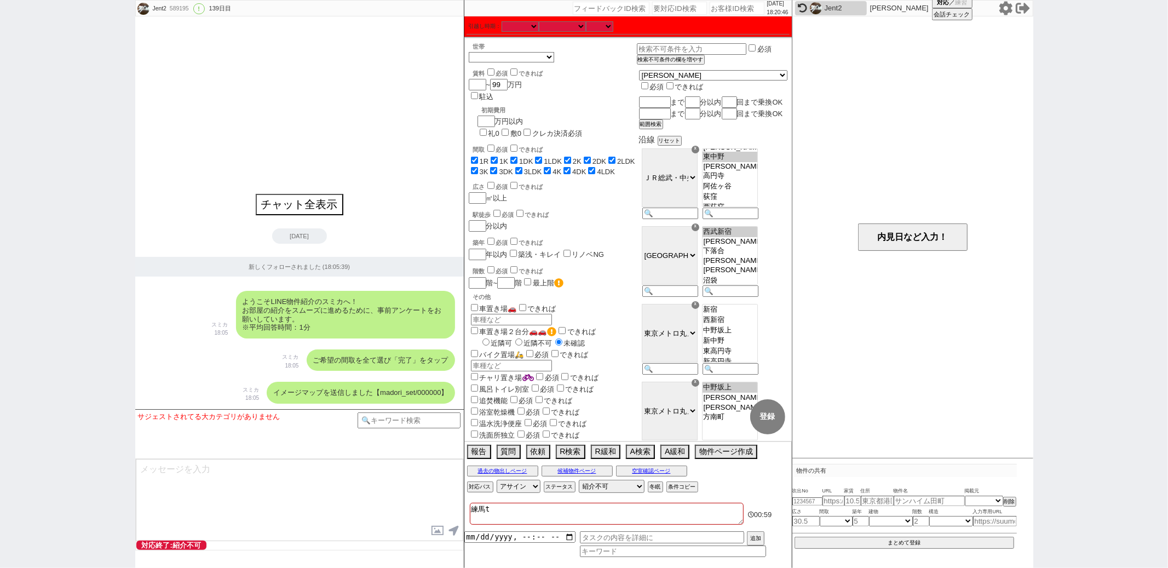
checkbox input "true"
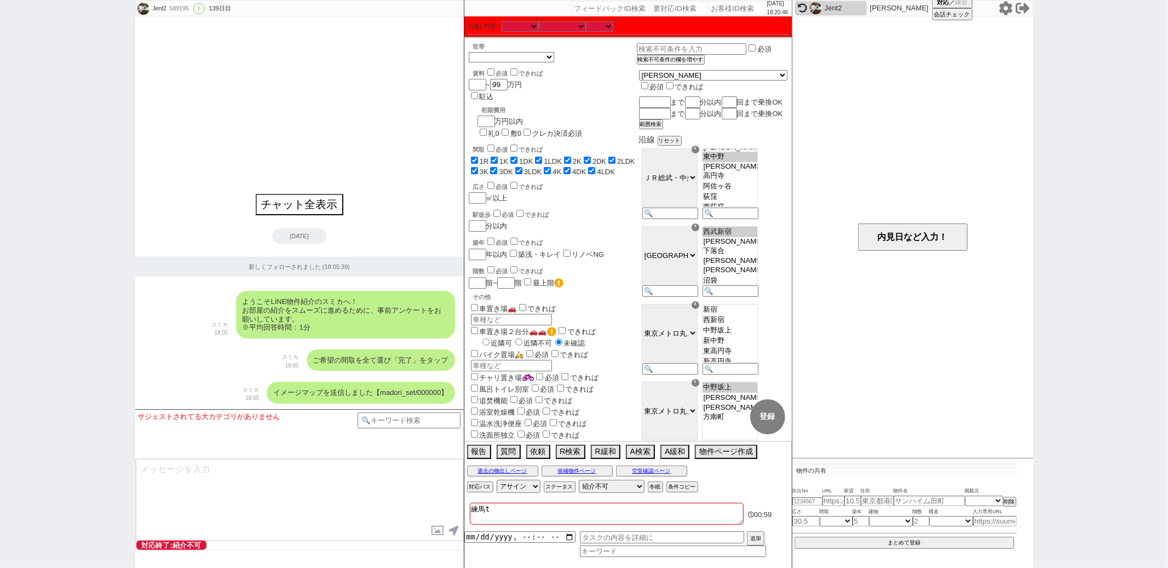
checkbox input "true"
type textarea "練馬てn"
checkbox input "true"
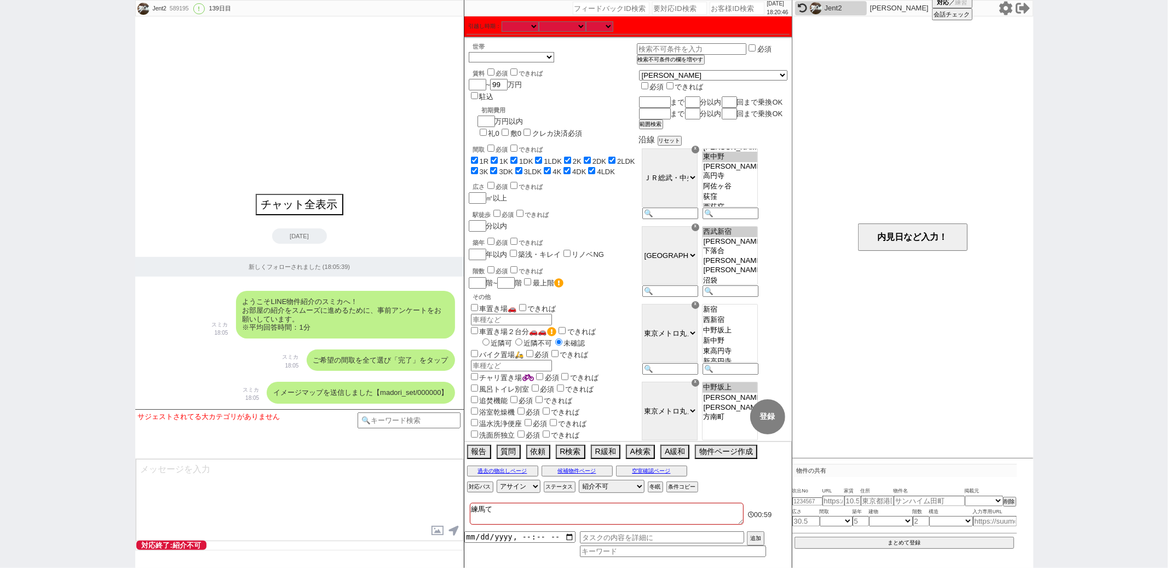
checkbox input "true"
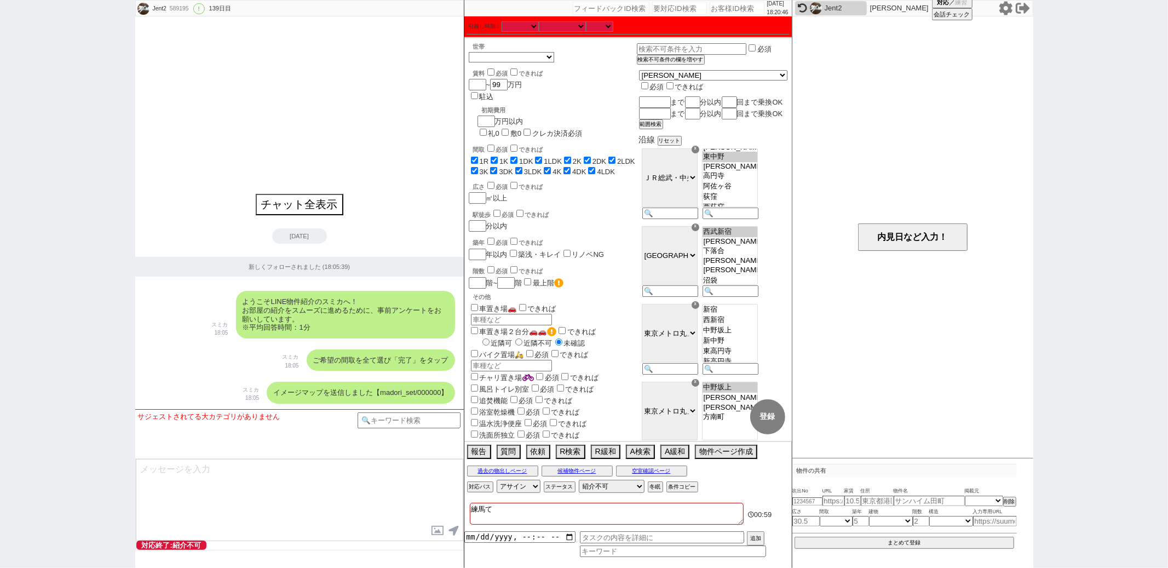
checkbox input "true"
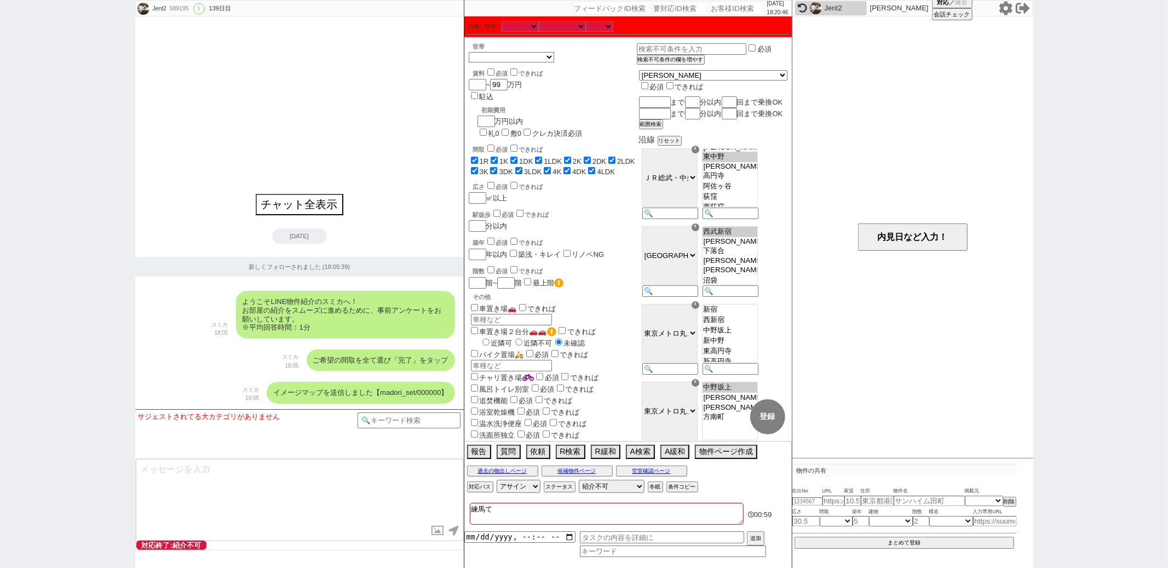
checkbox input "true"
click at [275, 452] on div "サジェストされてる大カテゴリがありません テンプレ再検索NG解除" at bounding box center [248, 433] width 220 height 43
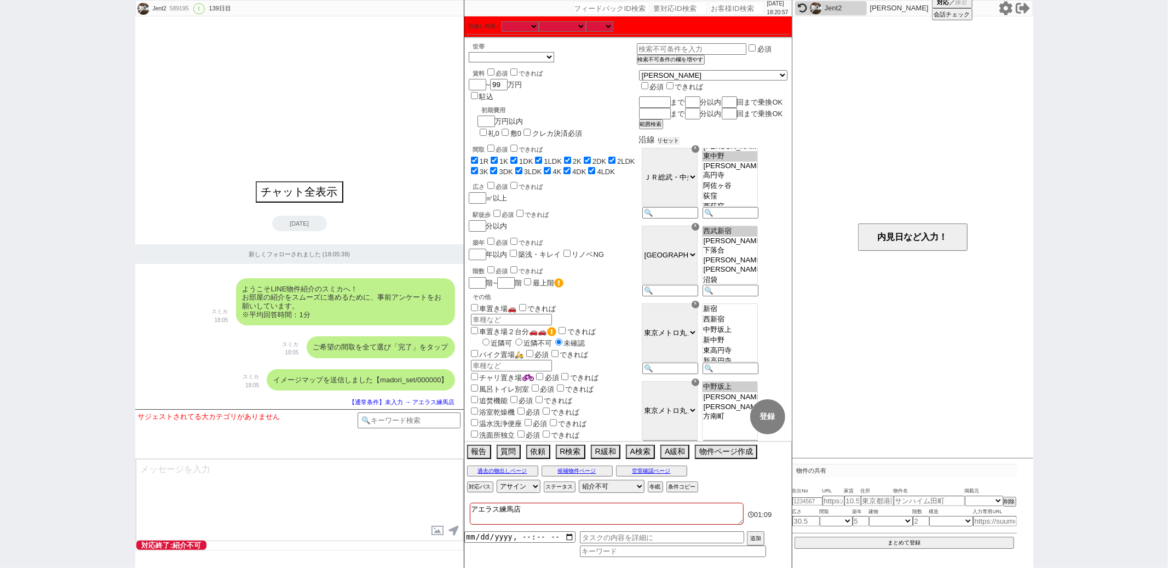
click at [680, 145] on button "リセット" at bounding box center [669, 141] width 22 height 8
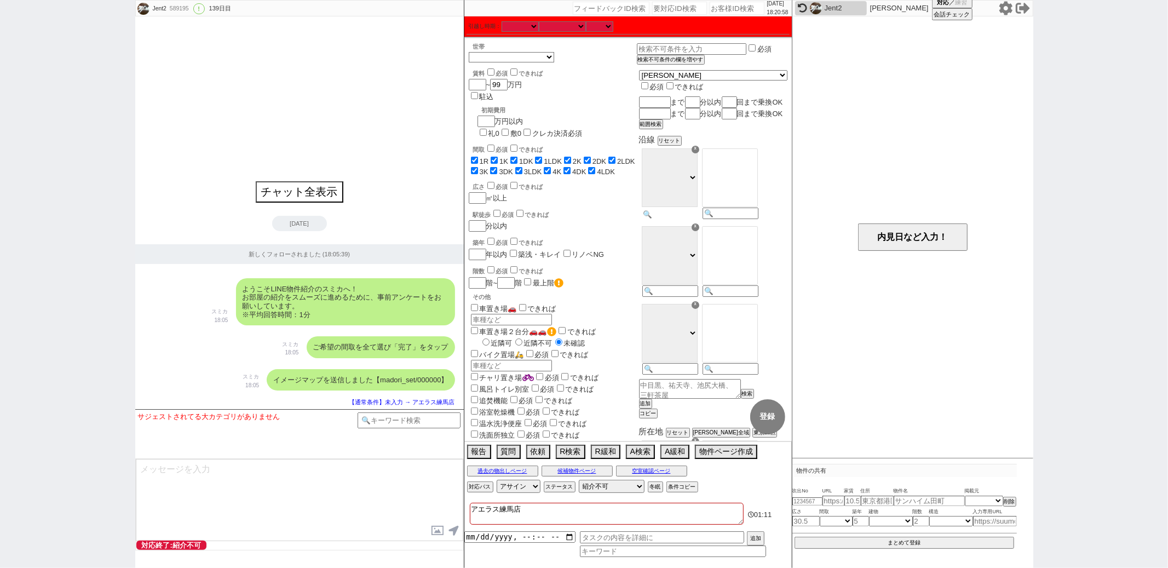
click at [696, 219] on input at bounding box center [670, 214] width 54 height 9
click at [693, 195] on select "ＪＲ総武・中央緩行線 [GEOGRAPHIC_DATA] 小田急[PERSON_NAME][GEOGRAPHIC_DATA] ＪＲ京浜東北・[PERSON_N…" at bounding box center [670, 177] width 56 height 59
click at [750, 189] on option "東長崎" at bounding box center [730, 184] width 55 height 10
click at [693, 297] on input at bounding box center [670, 292] width 54 height 9
